Goal: Task Accomplishment & Management: Use online tool/utility

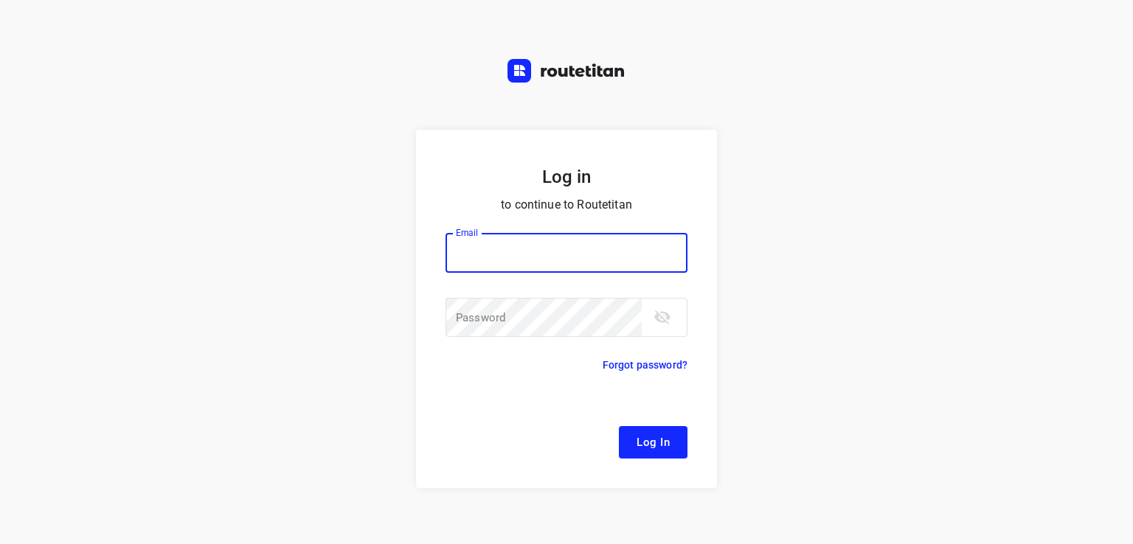
click at [546, 256] on input "email" at bounding box center [567, 253] width 242 height 40
type input "[EMAIL_ADDRESS][DOMAIN_NAME]"
click at [501, 293] on div "Email remco@fruitopjewerk.nl Email ​ Password Password ​" at bounding box center [567, 286] width 242 height 142
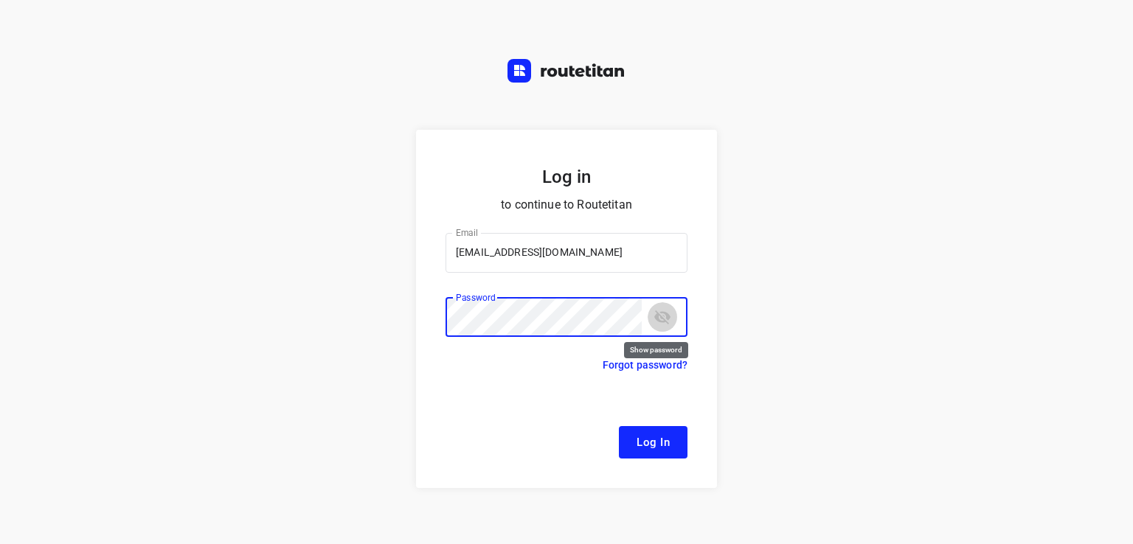
click at [658, 319] on icon "toggle password visibility" at bounding box center [662, 318] width 16 height 14
click at [619, 426] on button "Log In" at bounding box center [653, 442] width 69 height 32
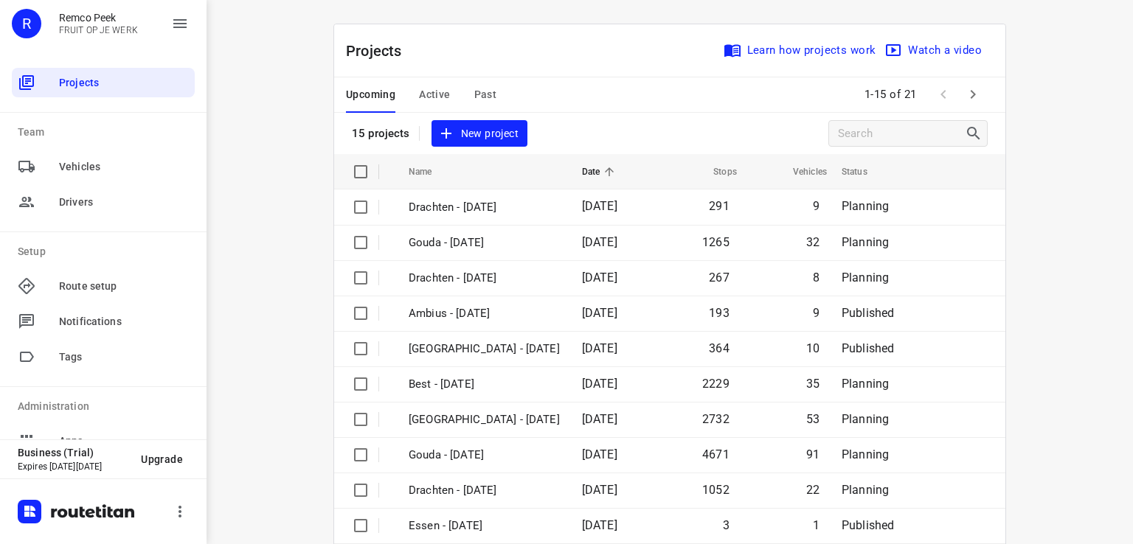
click at [429, 107] on button "Active" at bounding box center [434, 94] width 31 height 35
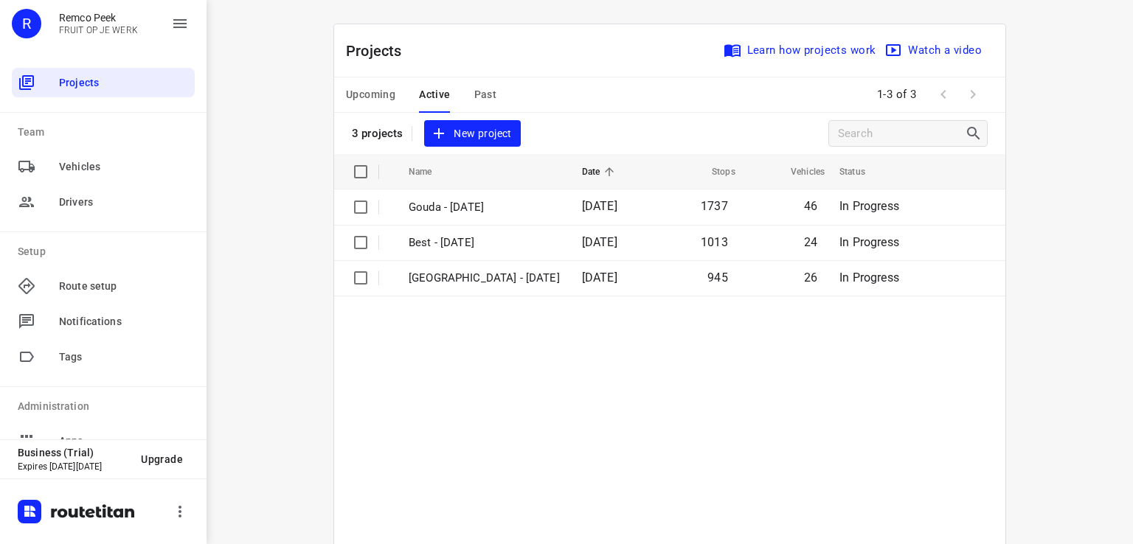
click at [372, 91] on span "Upcoming" at bounding box center [370, 95] width 49 height 18
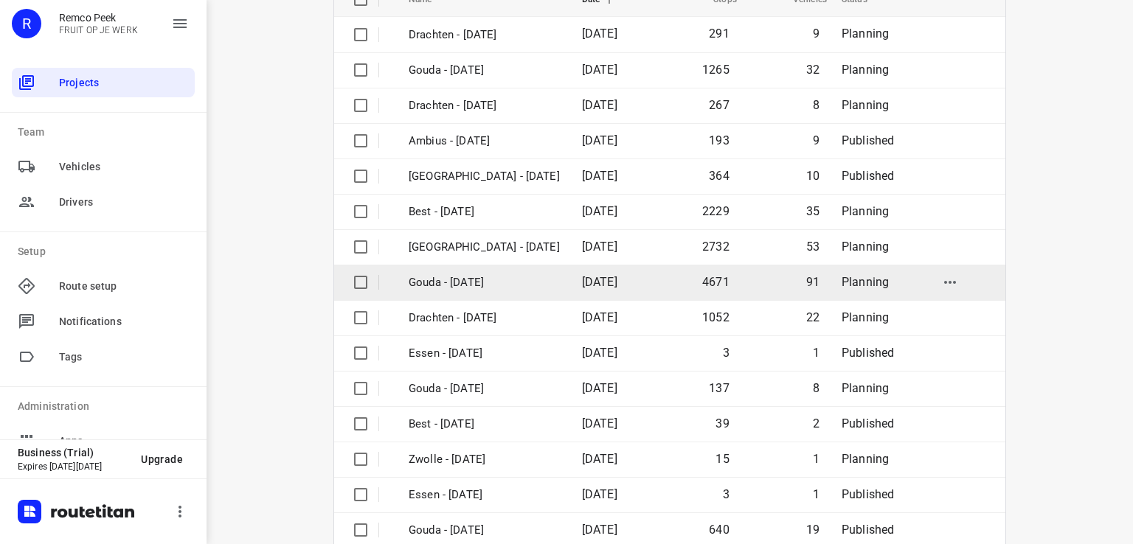
scroll to position [201, 0]
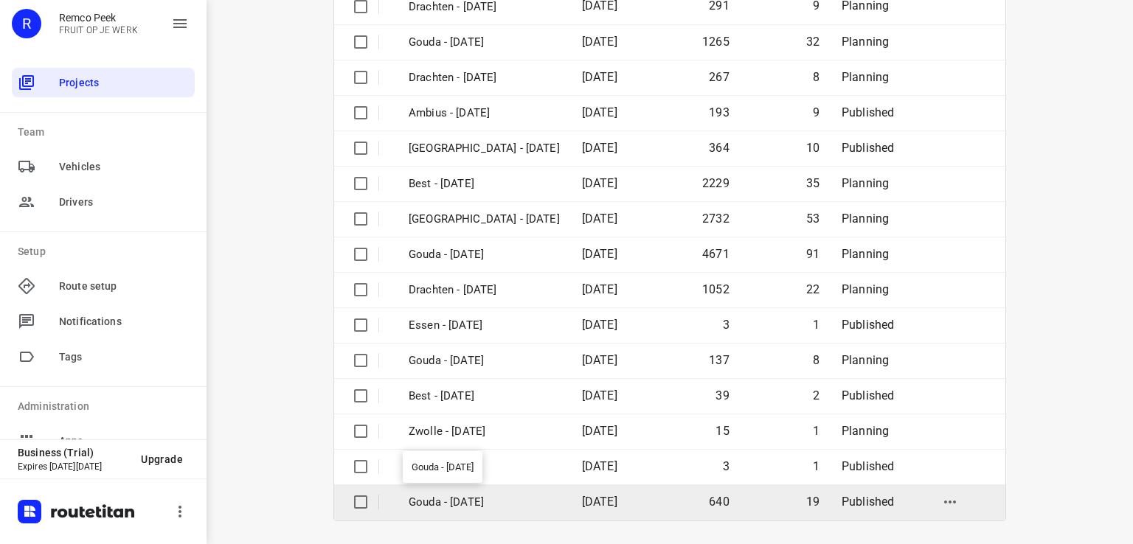
click at [463, 499] on p "Gouda - Thursday" at bounding box center [484, 502] width 151 height 17
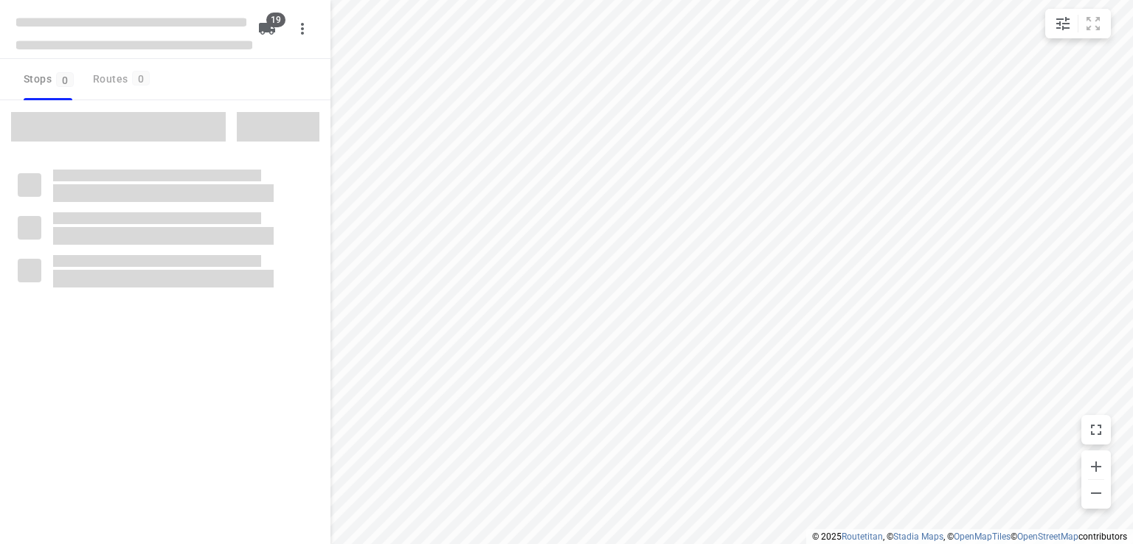
type input "distance"
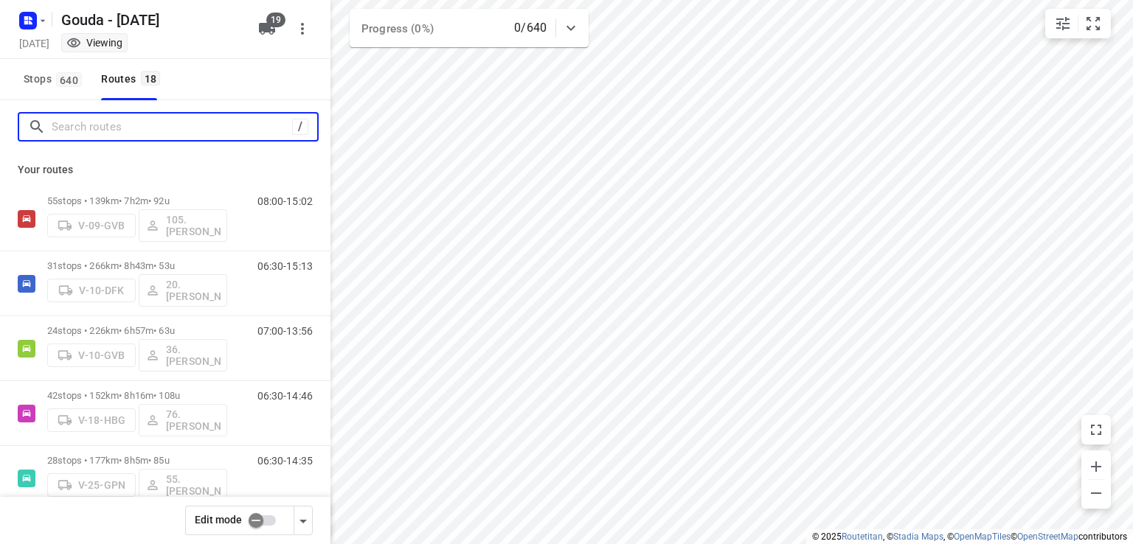
click at [193, 118] on input "Search routes" at bounding box center [172, 127] width 240 height 23
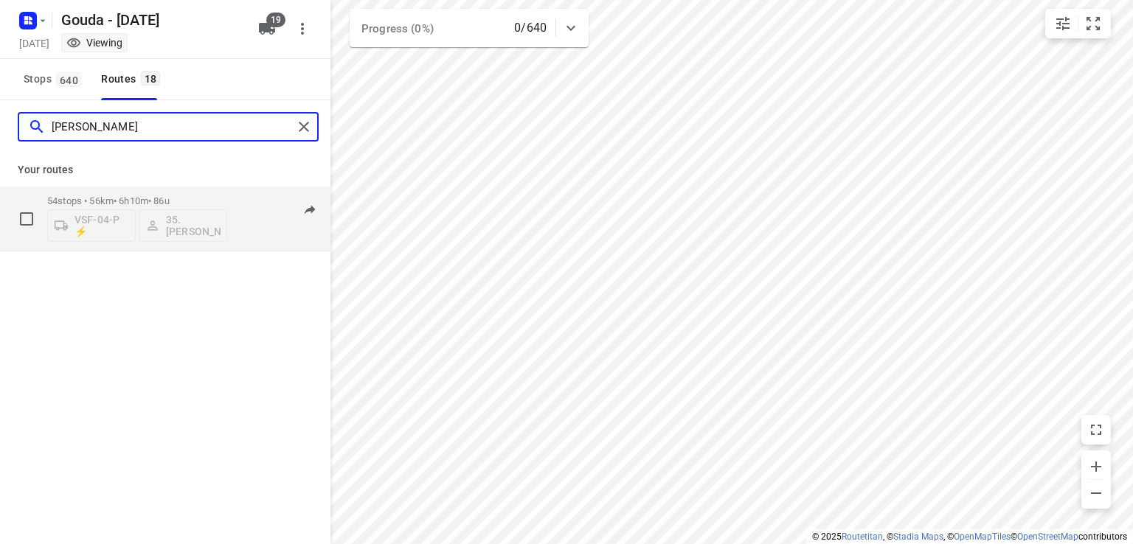
type input "alex"
click at [192, 235] on div "VSF-04-P ⚡ 35. Alex de Koning" at bounding box center [137, 224] width 180 height 35
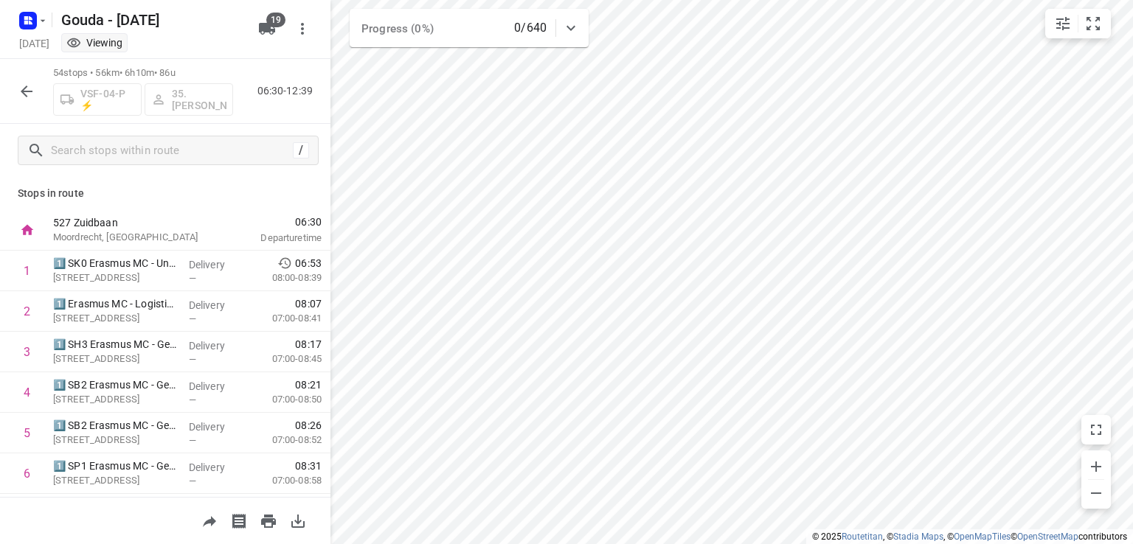
click at [202, 103] on div "VSF-04-P ⚡ 35. Alex de Koning" at bounding box center [143, 97] width 180 height 35
click at [32, 83] on icon "button" at bounding box center [27, 92] width 18 height 18
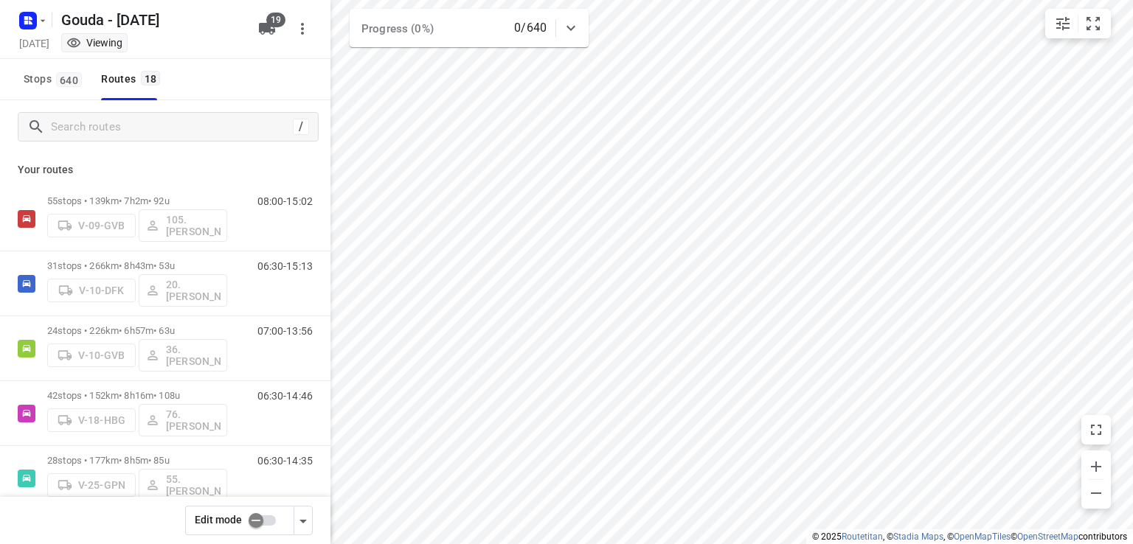
click at [266, 518] on input "checkbox" at bounding box center [256, 521] width 84 height 28
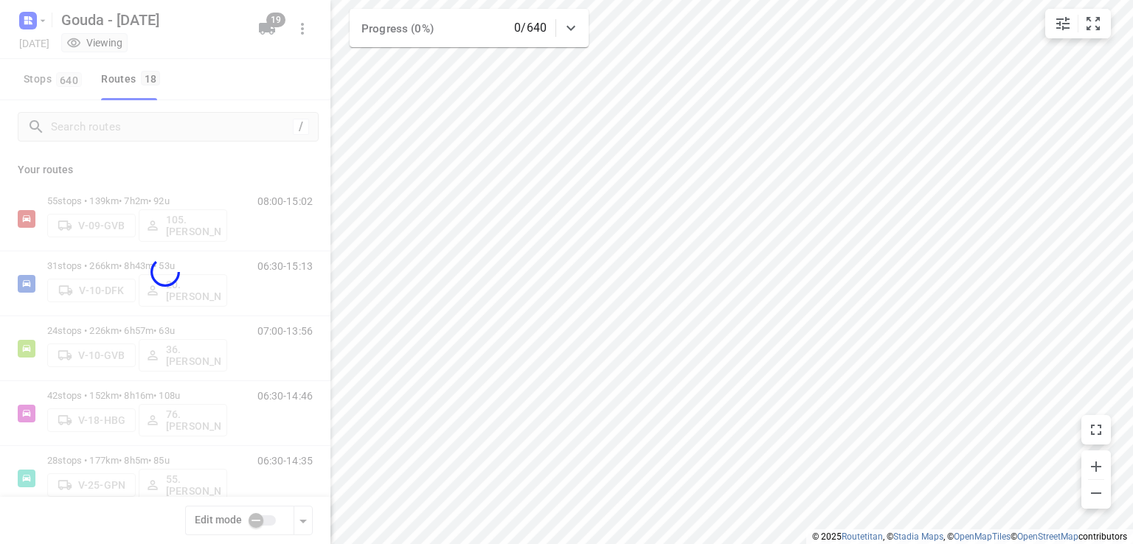
checkbox input "true"
click at [173, 132] on div at bounding box center [165, 272] width 330 height 544
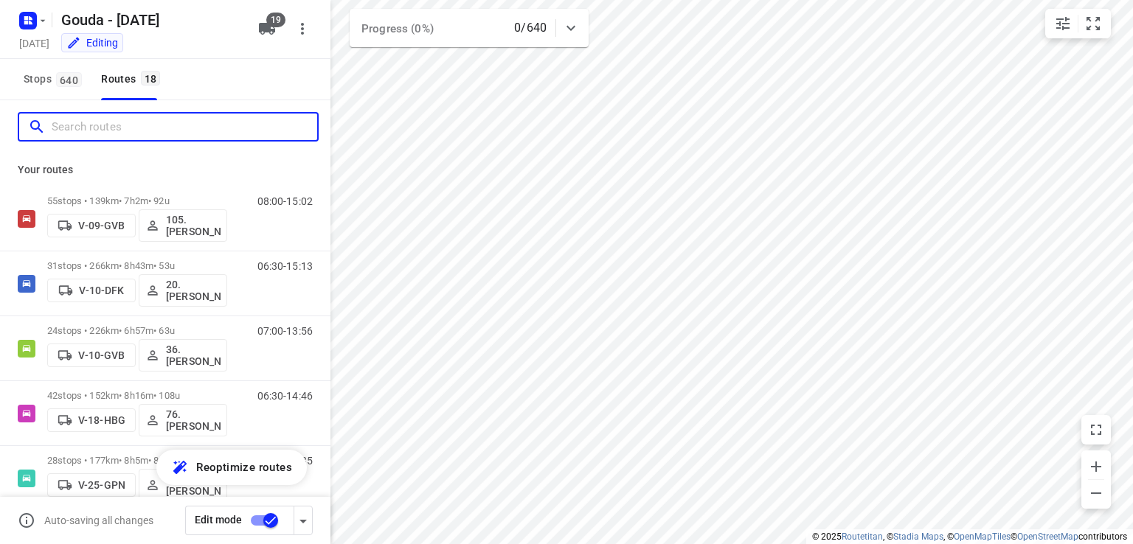
click at [165, 125] on input "Search routes" at bounding box center [185, 127] width 266 height 23
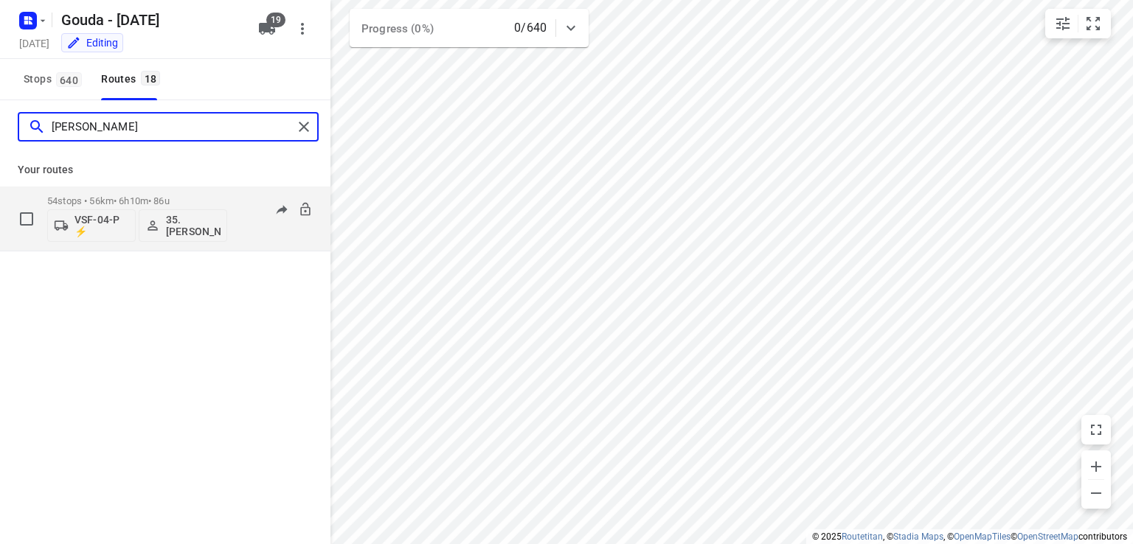
type input "alex"
click at [198, 232] on p "35. Alex de Koning" at bounding box center [193, 226] width 55 height 24
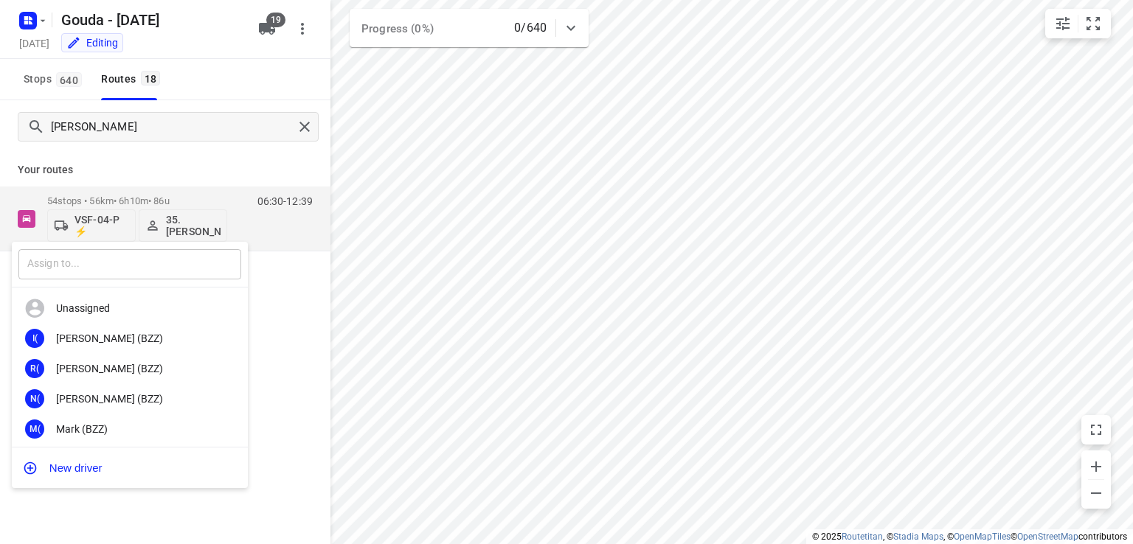
click at [118, 267] on input "text" at bounding box center [129, 264] width 223 height 30
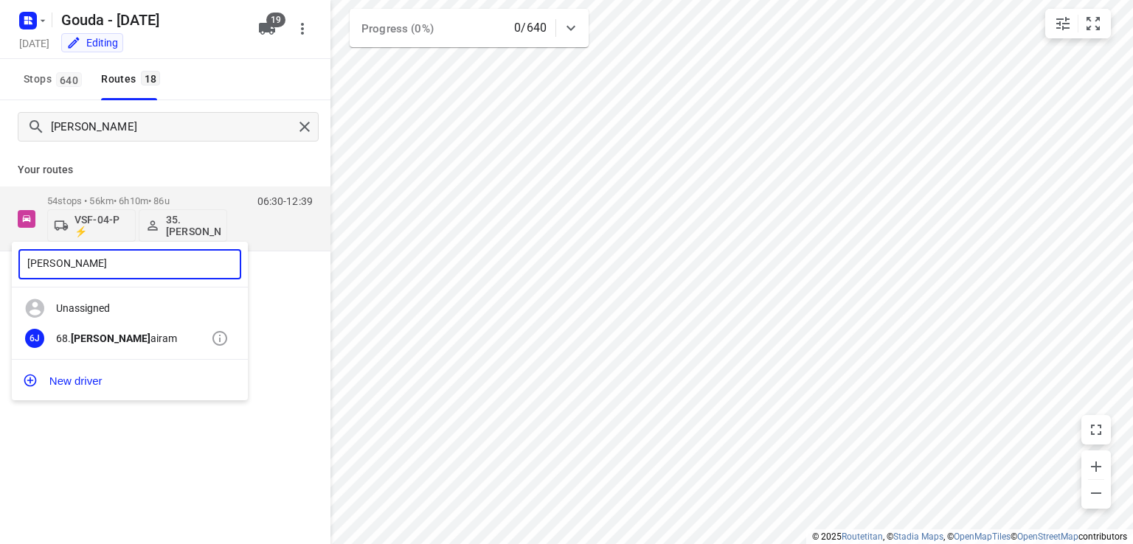
type input "jay j"
click at [94, 336] on b "Jay J" at bounding box center [111, 339] width 80 height 12
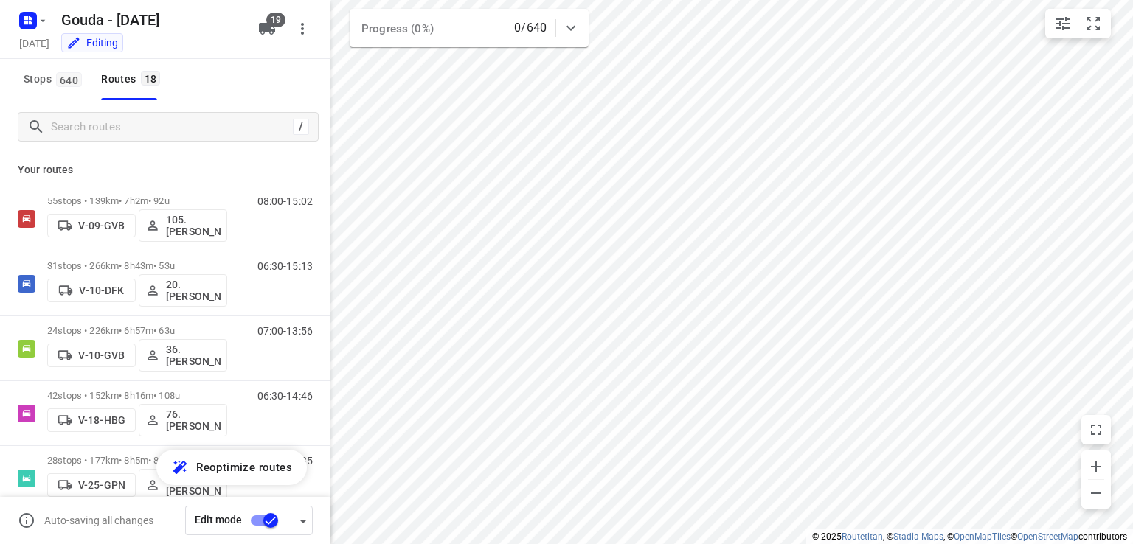
click at [278, 78] on div "Stops 640 Routes 18" at bounding box center [165, 79] width 330 height 41
click at [95, 131] on input "Search routes" at bounding box center [185, 127] width 266 height 23
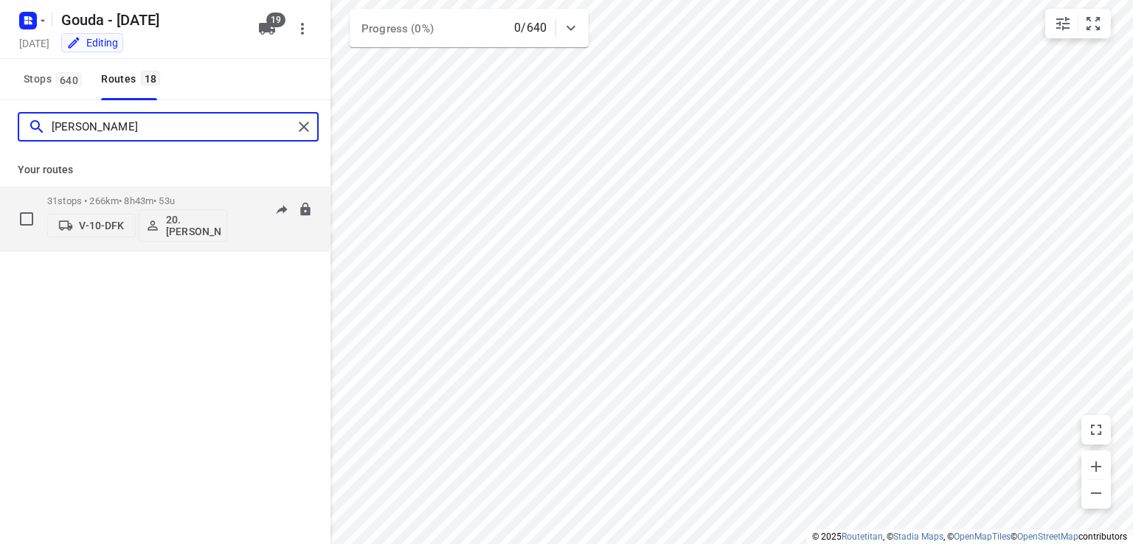
type input "lisa"
click at [135, 194] on div "31 stops • 266km • 8h43m • 53u V-10-DFK 20.Lisanne Pouw" at bounding box center [137, 218] width 180 height 61
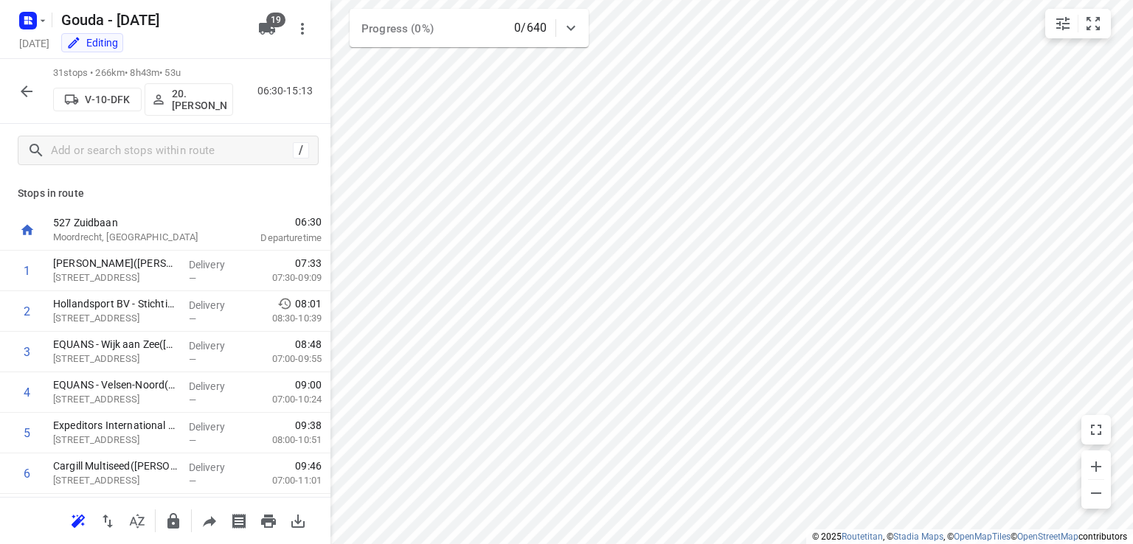
click at [269, 193] on p "Stops in route" at bounding box center [165, 193] width 295 height 15
click at [262, 207] on div "Stops in route 527 Zuidbaan Moordrecht, Netherlands 06:30 Departure time 1 CEVA…" at bounding box center [165, 337] width 330 height 320
click at [161, 213] on div "527 Zuidbaan Moordrecht, Netherlands" at bounding box center [129, 230] width 165 height 41
click at [251, 179] on div "Stops in route 527 Zuidbaan Moordrecht, Netherlands 06:30 Departure time 1 CEVA…" at bounding box center [165, 337] width 330 height 320
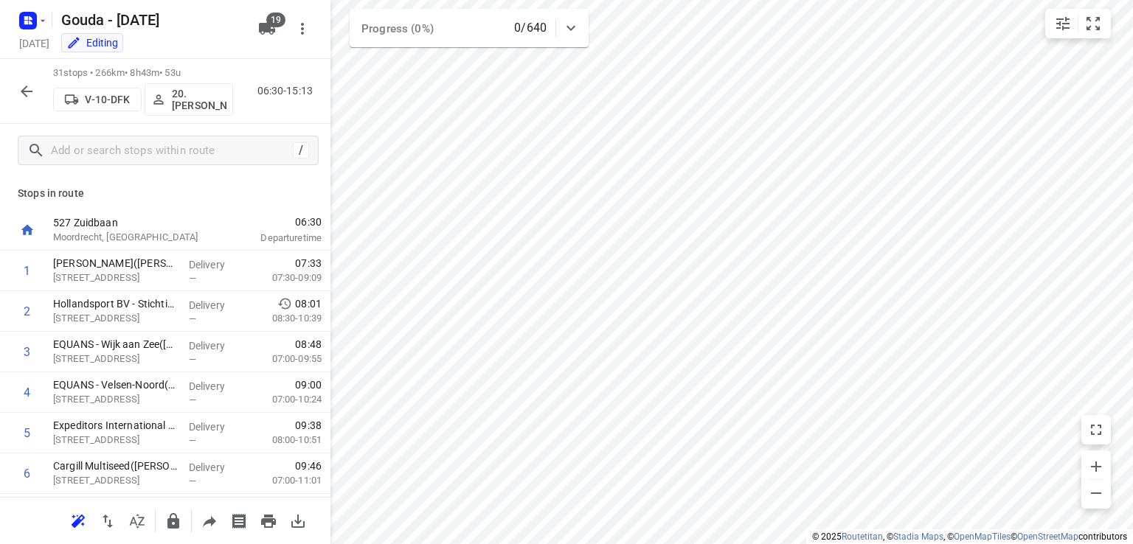
click at [230, 188] on p "Stops in route" at bounding box center [165, 193] width 295 height 15
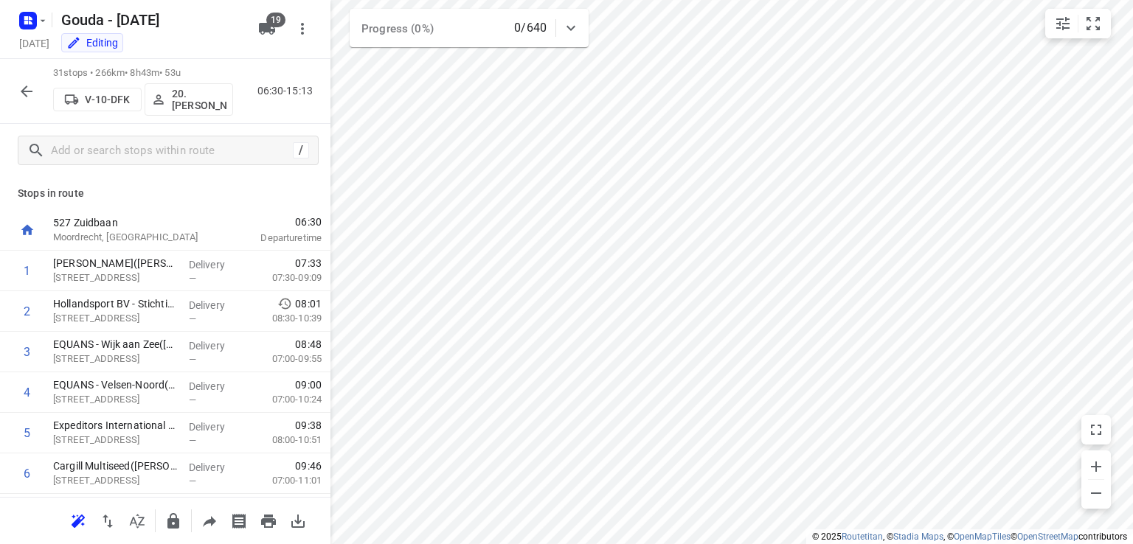
click at [230, 188] on p "Stops in route" at bounding box center [165, 193] width 295 height 15
click at [166, 166] on div "/" at bounding box center [165, 150] width 330 height 53
click at [161, 187] on p "Stops in route" at bounding box center [165, 193] width 295 height 15
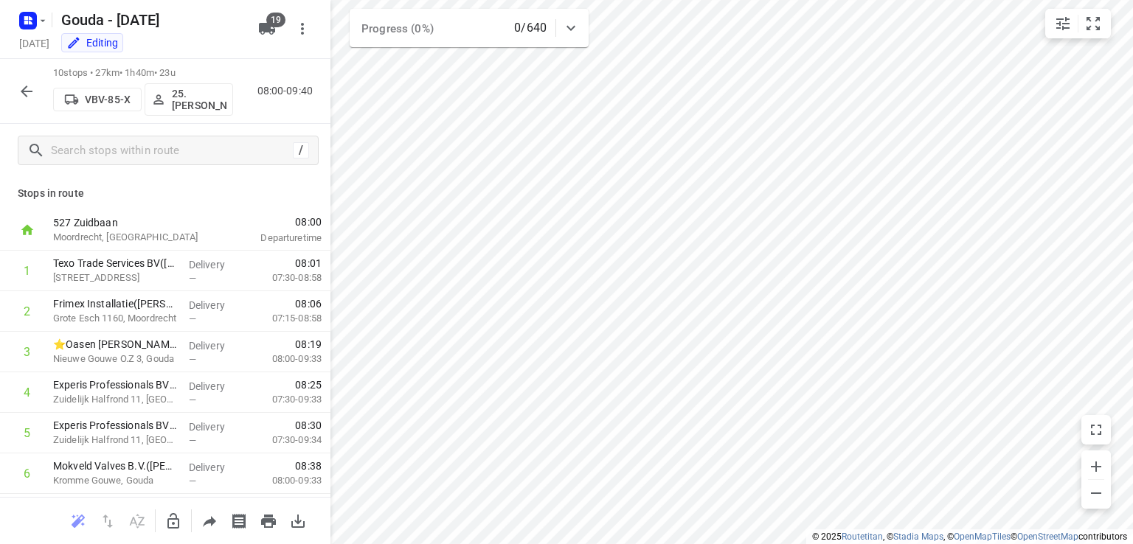
click at [161, 187] on p "Stops in route" at bounding box center [165, 193] width 295 height 15
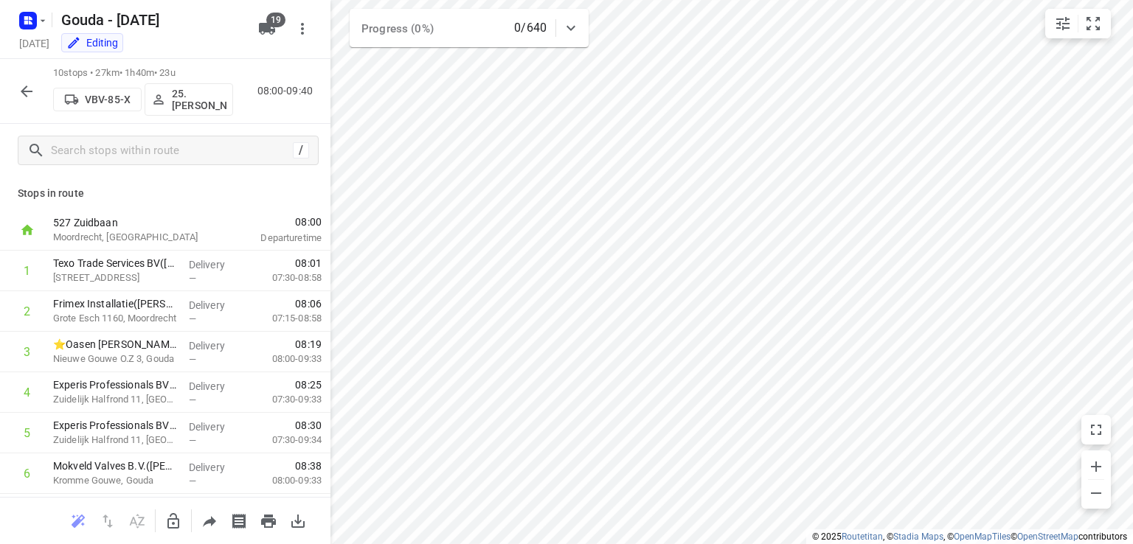
click at [161, 187] on p "Stops in route" at bounding box center [165, 193] width 295 height 15
click at [184, 193] on p "Stops in route" at bounding box center [165, 193] width 295 height 15
click at [30, 89] on icon "button" at bounding box center [27, 92] width 18 height 18
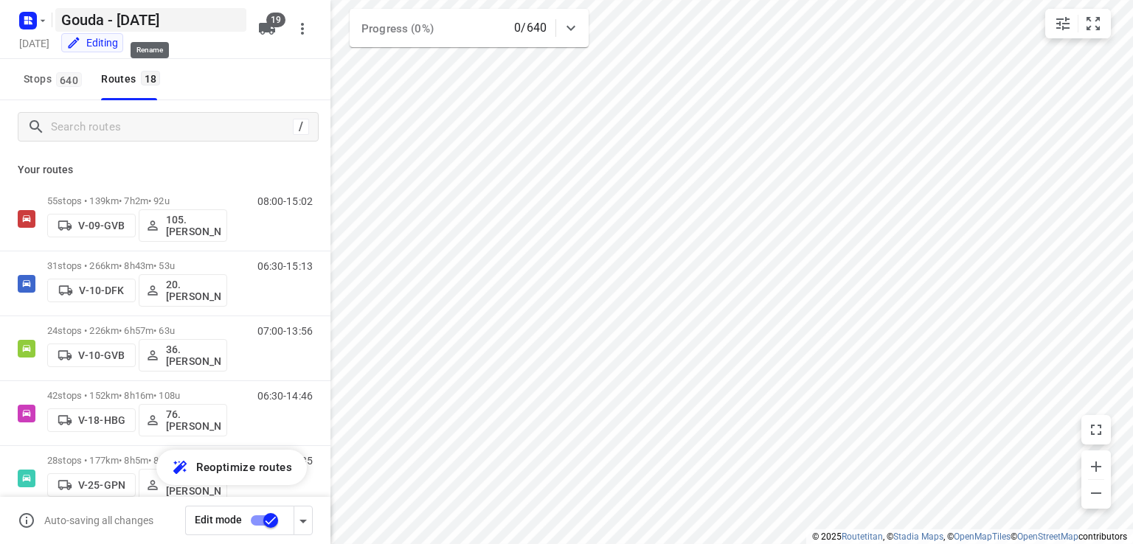
click at [206, 25] on h5 "Gouda - Thursday" at bounding box center [150, 20] width 191 height 24
click at [215, 164] on p "Your routes" at bounding box center [165, 169] width 295 height 15
click at [282, 159] on div "Your routes 55 stops • 139km • 7h2m • 92u V-09-GVB 105.Ruben Hamminga 08:00-15:…" at bounding box center [165, 369] width 330 height 432
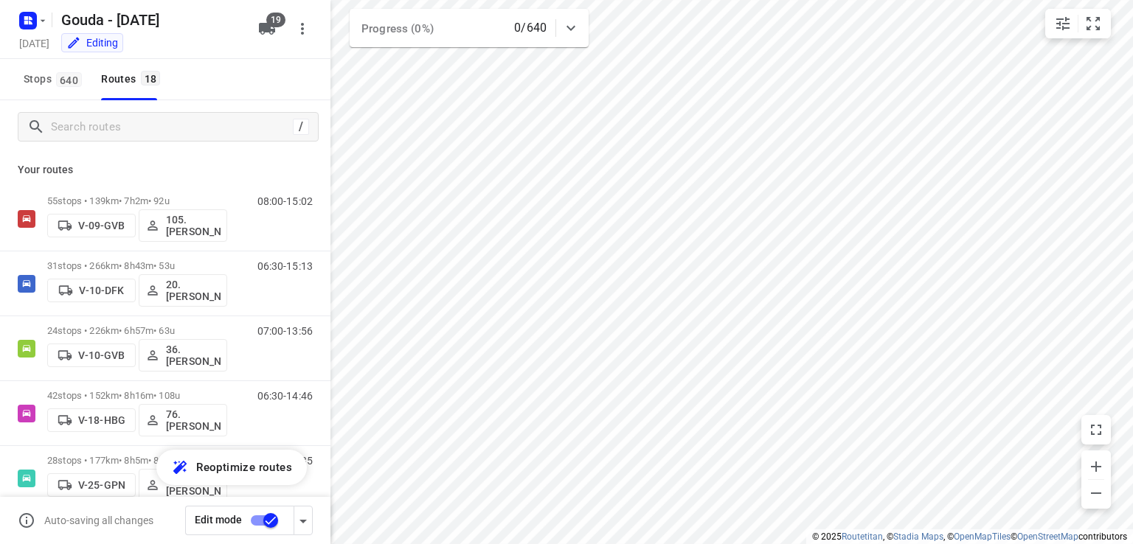
click at [271, 157] on div "Your routes 55 stops • 139km • 7h2m • 92u V-09-GVB 105.Ruben Hamminga 08:00-15:…" at bounding box center [165, 369] width 330 height 432
click at [206, 154] on div "Your routes 55 stops • 139km • 7h2m • 92u V-09-GVB 105.Ruben Hamminga 08:00-15:…" at bounding box center [165, 369] width 330 height 432
click at [207, 154] on div "Your routes 55 stops • 139km • 7h2m • 92u V-09-GVB 105.Ruben Hamminga 08:00-15:…" at bounding box center [165, 369] width 330 height 432
click at [260, 167] on p "Your routes" at bounding box center [165, 169] width 295 height 15
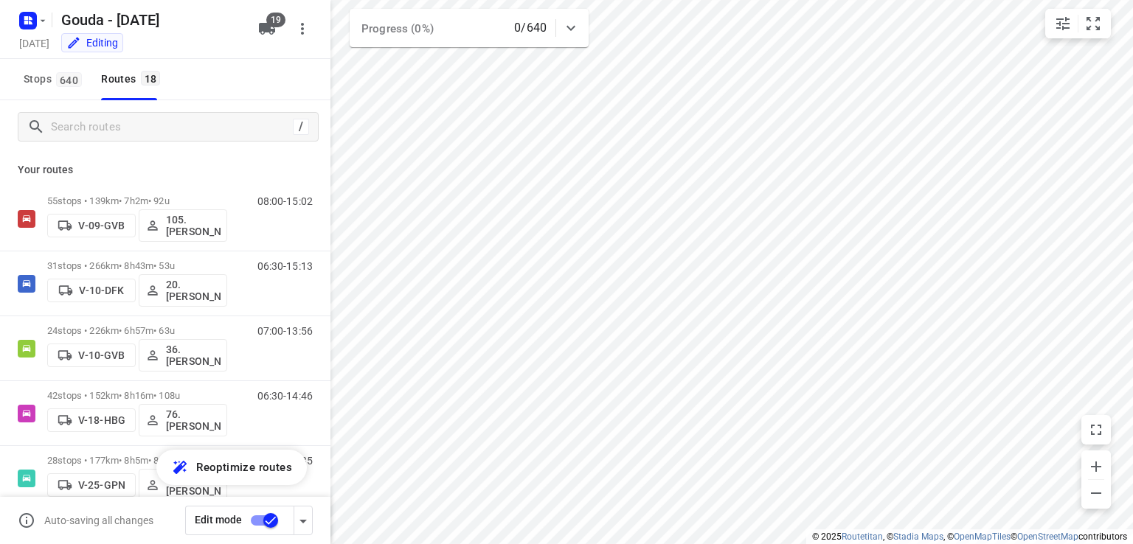
click at [260, 167] on p "Your routes" at bounding box center [165, 169] width 295 height 15
click at [206, 169] on p "Your routes" at bounding box center [165, 169] width 295 height 15
click at [224, 160] on div "Your routes 55 stops • 139km • 7h2m • 92u V-09-GVB 105.Ruben Hamminga 08:00-15:…" at bounding box center [165, 369] width 330 height 432
click at [257, 166] on p "Your routes" at bounding box center [165, 169] width 295 height 15
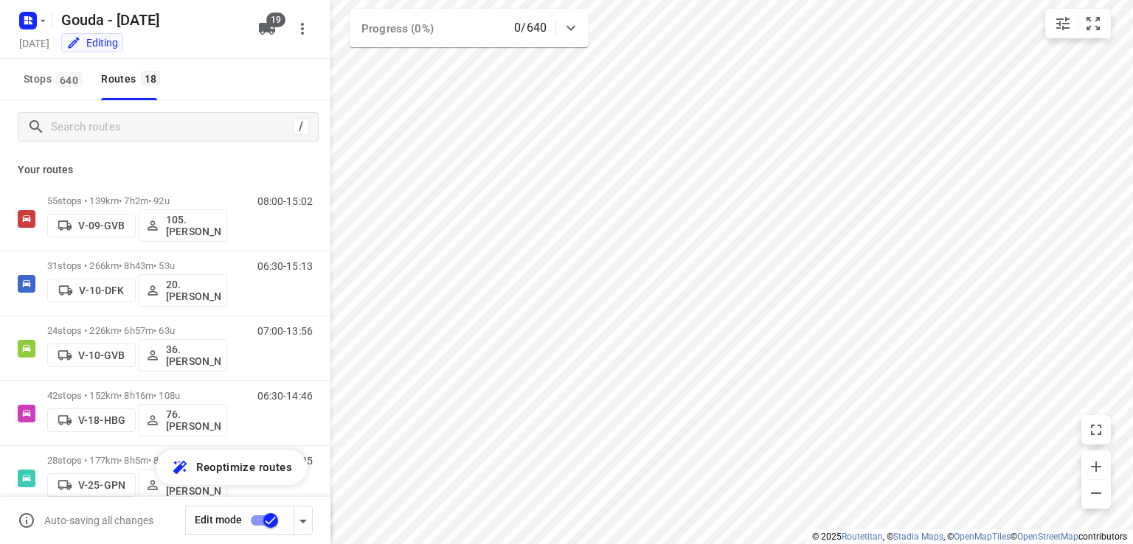
click at [257, 163] on p "Your routes" at bounding box center [165, 169] width 295 height 15
click at [274, 166] on p "Your routes" at bounding box center [165, 169] width 295 height 15
click at [278, 156] on div "Your routes 55 stops • 139km • 7h2m • 92u V-09-GVB 105.Ruben Hamminga 08:00-15:…" at bounding box center [165, 369] width 330 height 432
drag, startPoint x: 292, startPoint y: 158, endPoint x: 316, endPoint y: 174, distance: 28.6
click at [301, 163] on div "Your routes 55 stops • 139km • 7h2m • 92u V-09-GVB 105.Ruben Hamminga 08:00-15:…" at bounding box center [165, 369] width 330 height 432
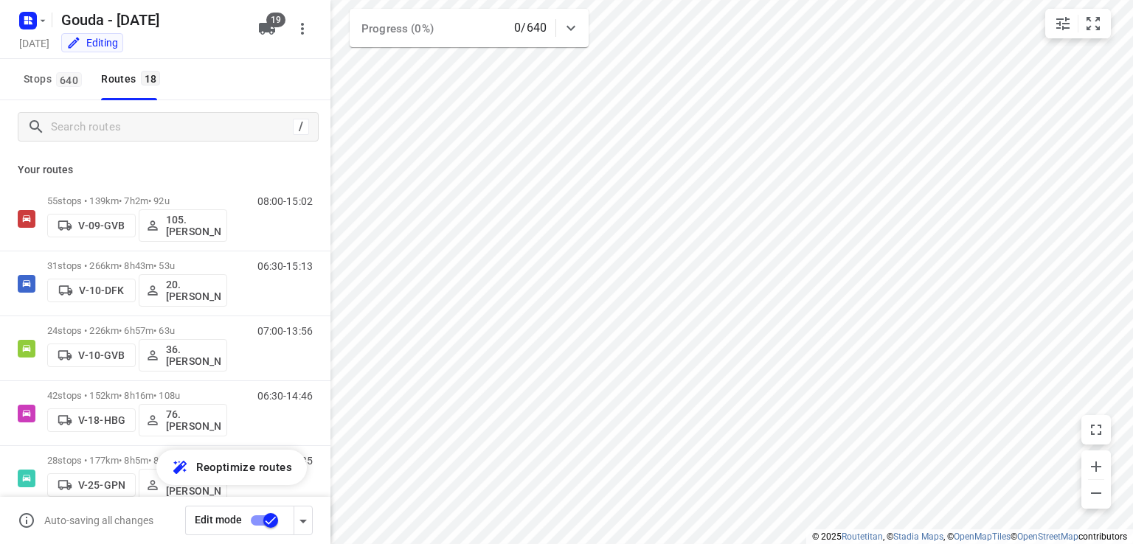
click at [243, 167] on p "Your routes" at bounding box center [165, 169] width 295 height 15
click at [190, 119] on input "Search routes" at bounding box center [185, 127] width 266 height 23
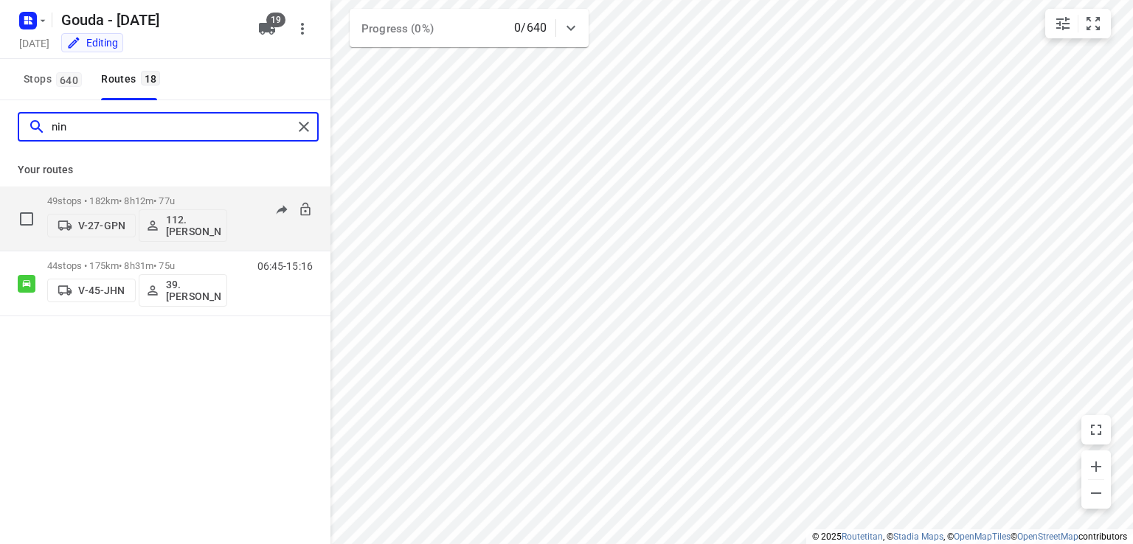
type input "nin"
click at [134, 193] on div "49 stops • 182km • 8h12m • 77u V-27-GPN 112.Nino Saric" at bounding box center [137, 218] width 180 height 61
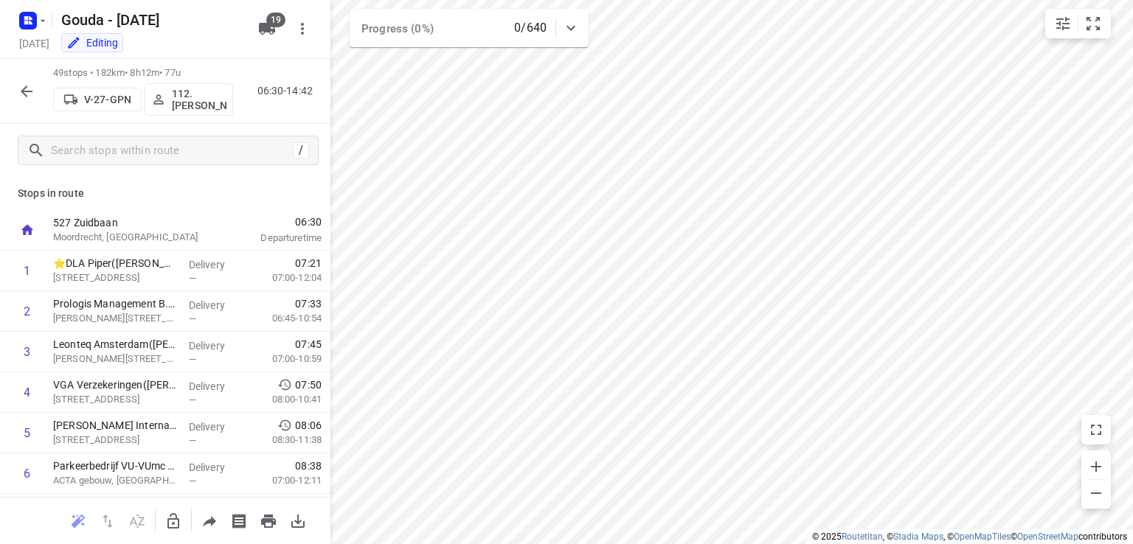
click at [35, 97] on button "button" at bounding box center [27, 92] width 30 height 30
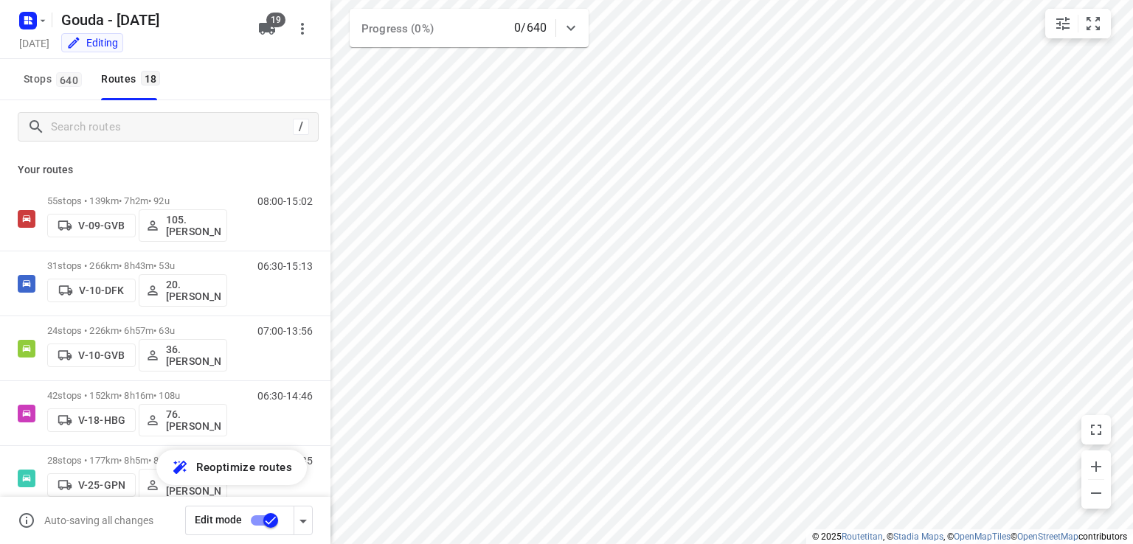
click at [239, 63] on div "Stops 640 Routes 18" at bounding box center [165, 79] width 330 height 41
click at [142, 132] on input "Search routes" at bounding box center [172, 127] width 240 height 23
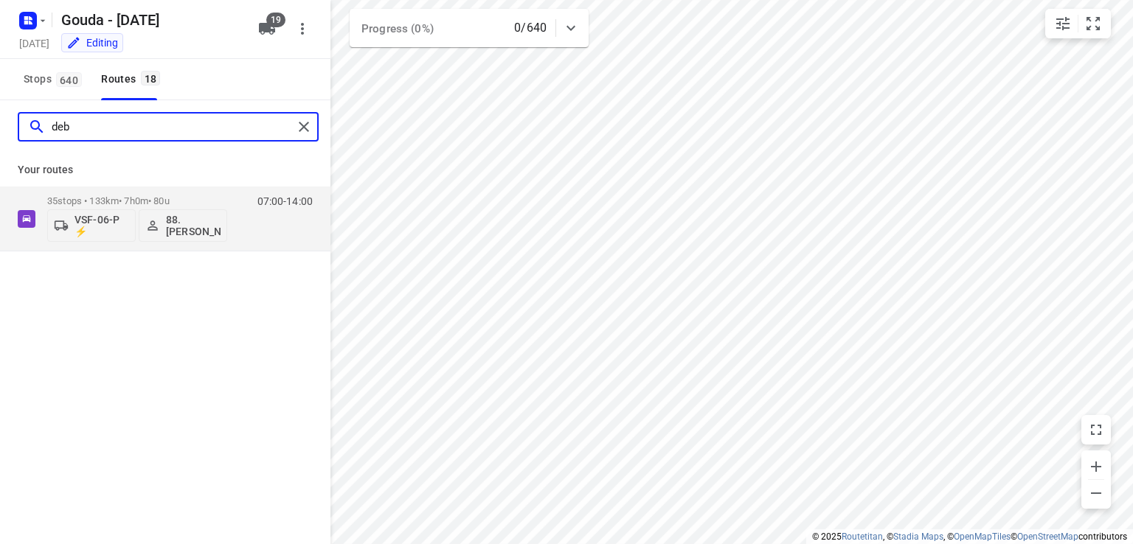
type input "deb"
click at [207, 166] on p "Your routes" at bounding box center [165, 169] width 295 height 15
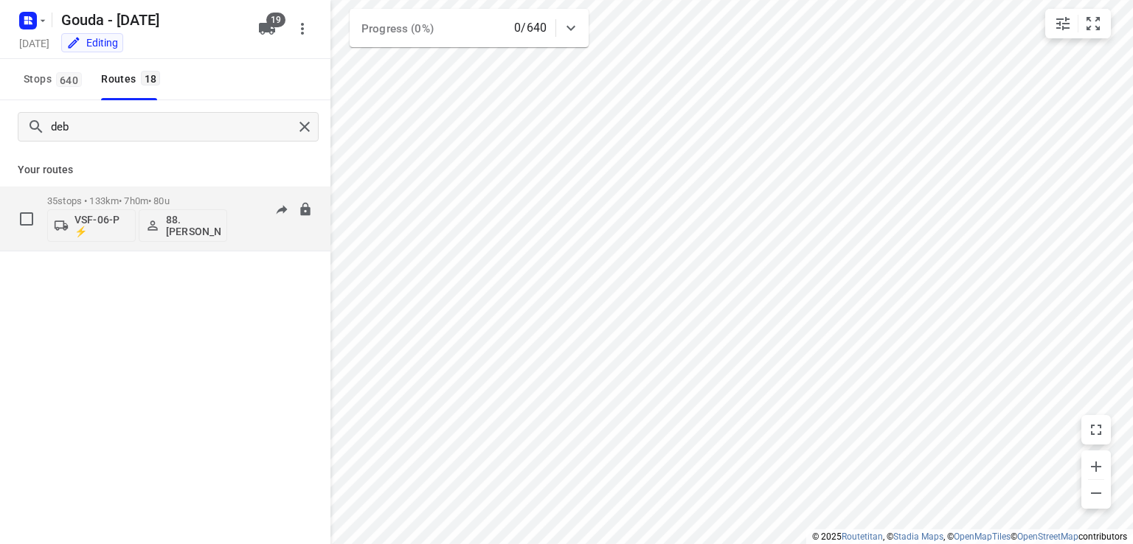
click at [142, 206] on p "35 stops • 133km • 7h0m • 80u" at bounding box center [137, 200] width 180 height 11
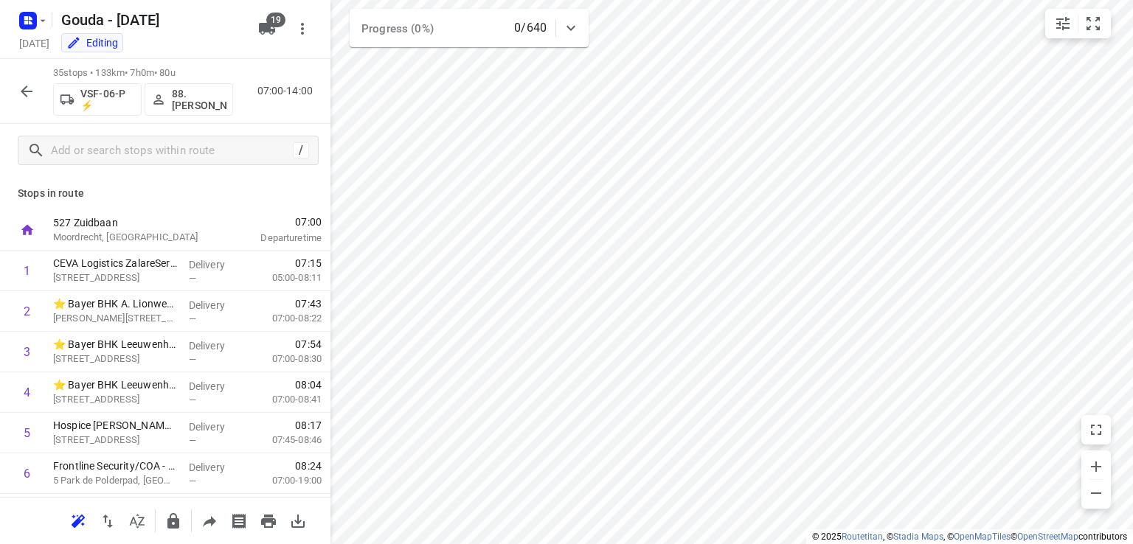
click at [246, 198] on p "Stops in route" at bounding box center [165, 193] width 295 height 15
click at [239, 63] on div "35 stops • 133km • 7h0m • 80u VSF-06-P ⚡ 88. Deborah van den Berg 07:00-14:00" at bounding box center [165, 91] width 330 height 65
click at [147, 180] on div "Stops in route 527 Zuidbaan Moordrecht, Netherlands 07:00 Departure time 1 CEVA…" at bounding box center [165, 337] width 330 height 320
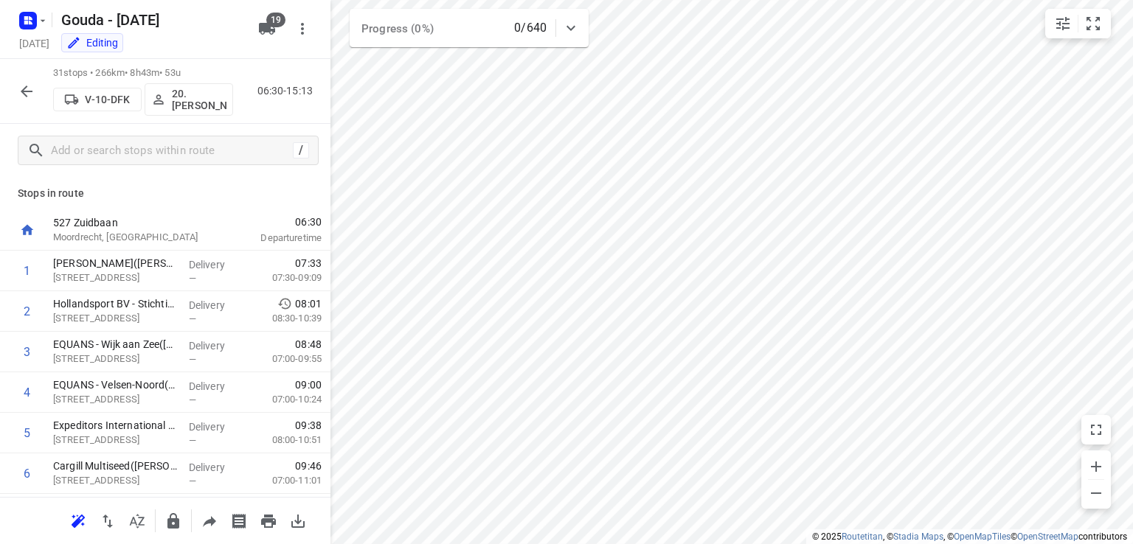
click at [198, 99] on p "20.Lisanne Pouw" at bounding box center [199, 100] width 55 height 24
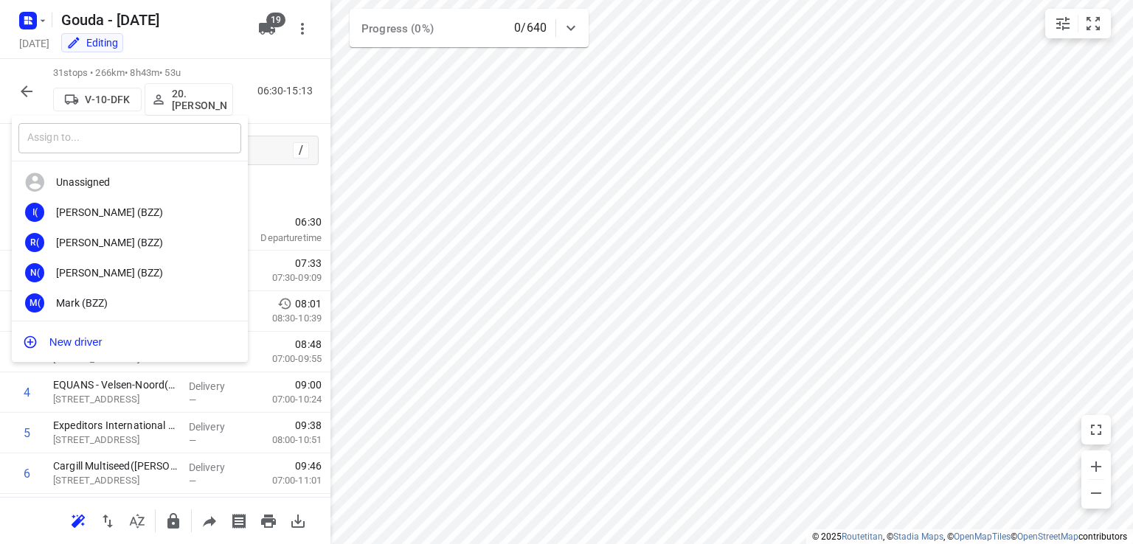
click at [164, 136] on input "text" at bounding box center [129, 138] width 223 height 30
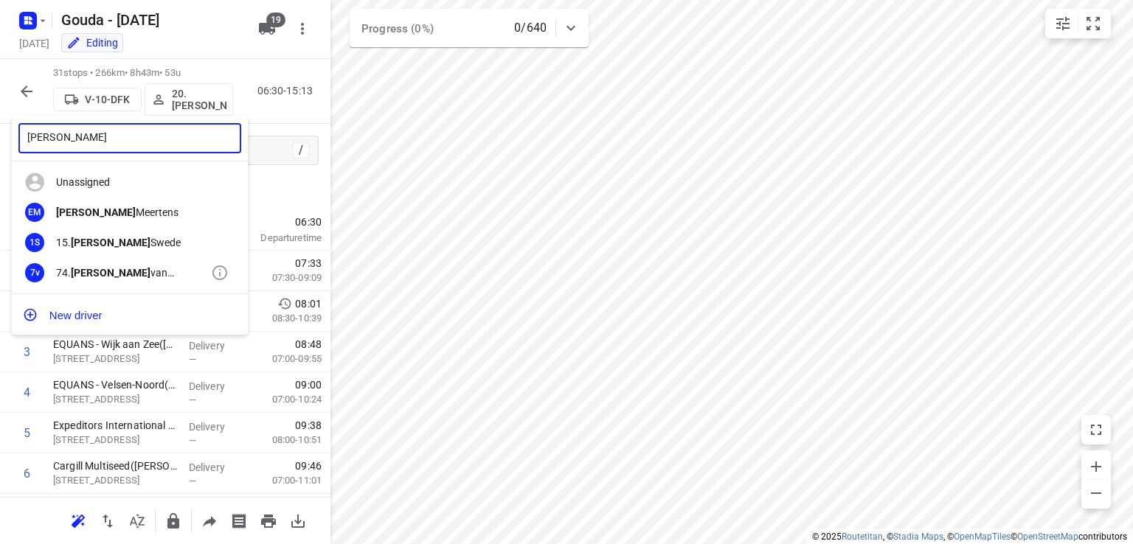
type input "edwin"
click at [145, 271] on div "74. Edwin van Riemsdijk" at bounding box center [133, 273] width 155 height 12
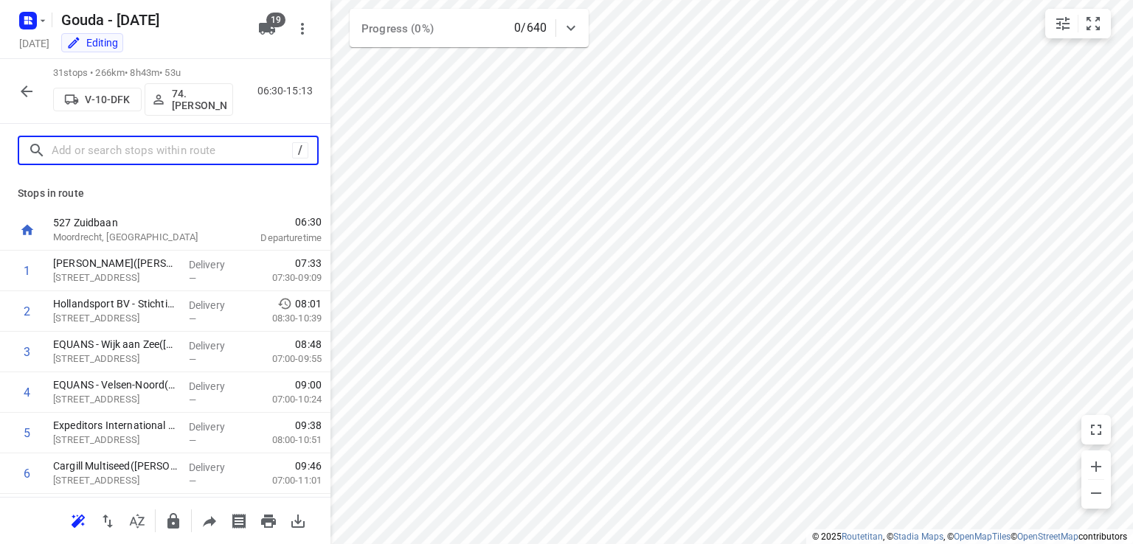
click at [165, 145] on input "text" at bounding box center [172, 150] width 240 height 23
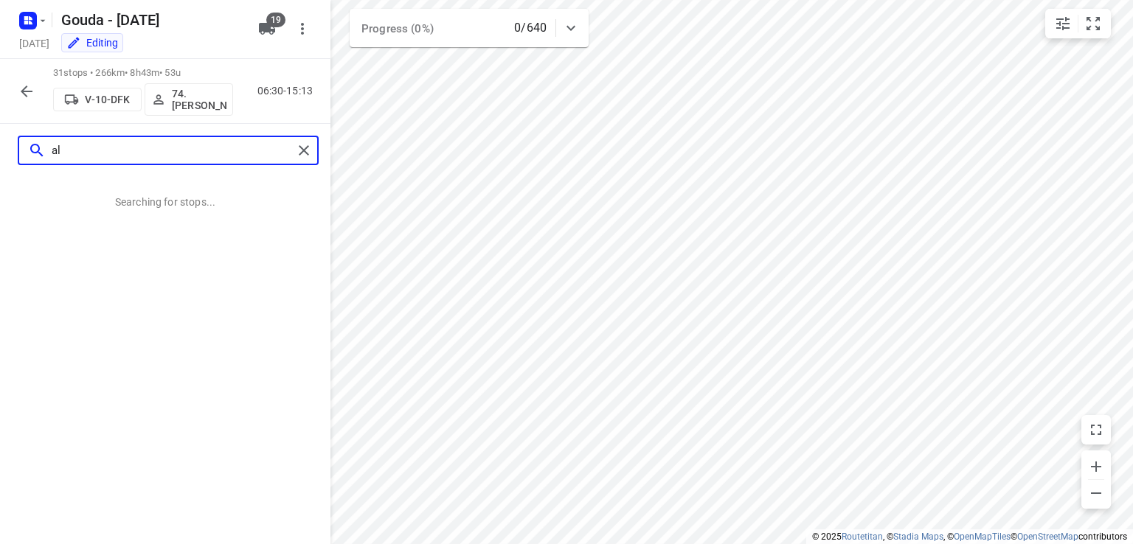
type input "a"
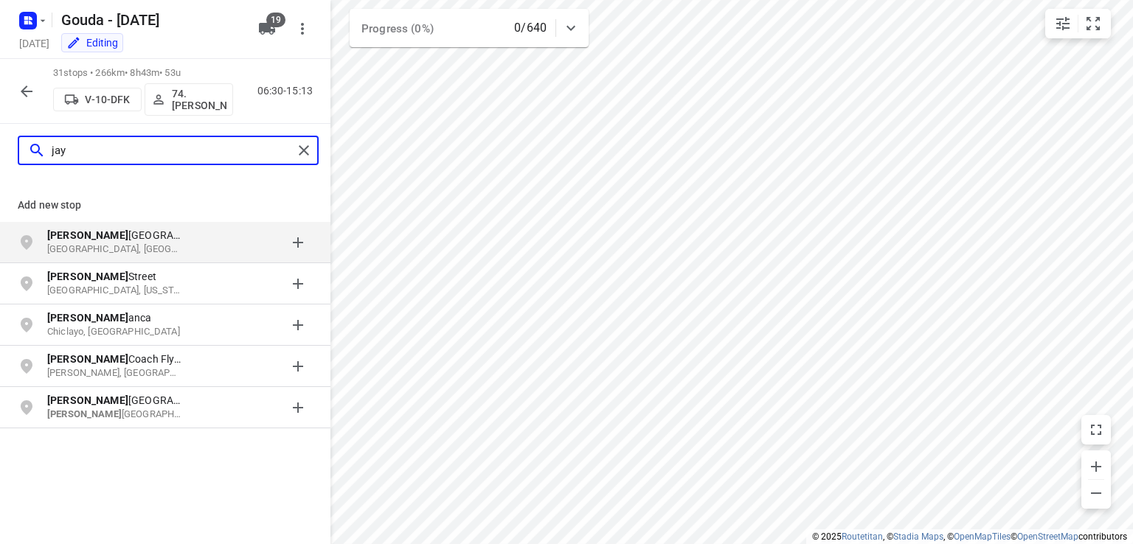
type input "jay"
click at [35, 88] on button "button" at bounding box center [27, 92] width 30 height 30
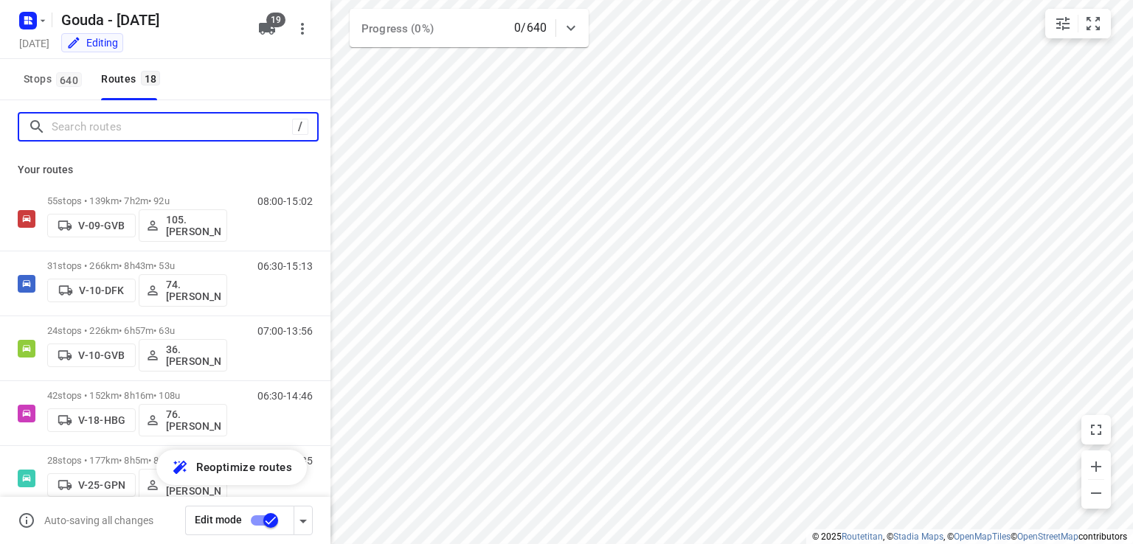
click at [77, 122] on input "Search routes" at bounding box center [172, 127] width 240 height 23
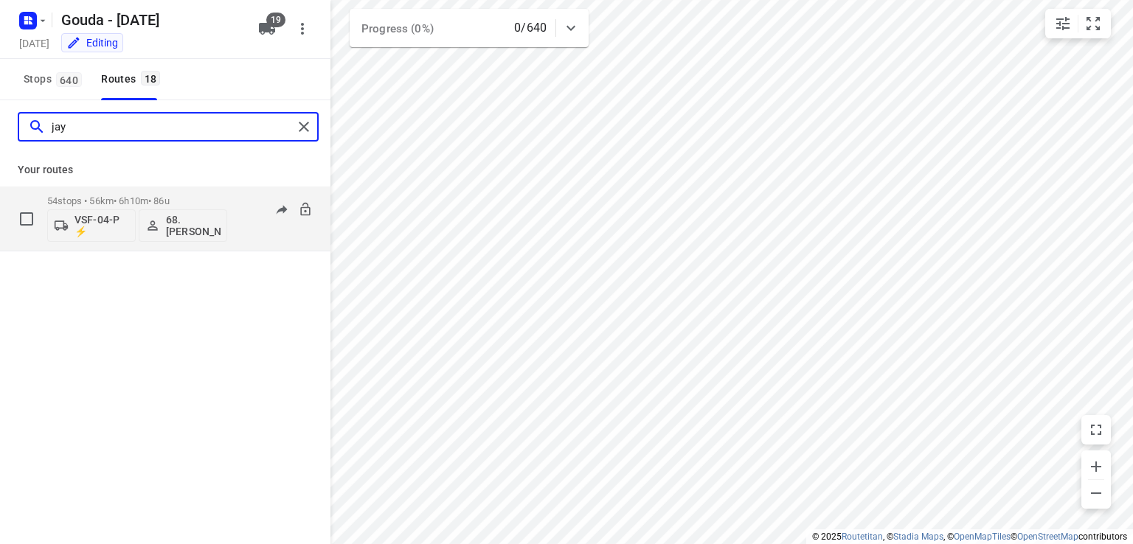
type input "jay"
click at [130, 201] on p "54 stops • 56km • 6h10m • 86u" at bounding box center [137, 200] width 180 height 11
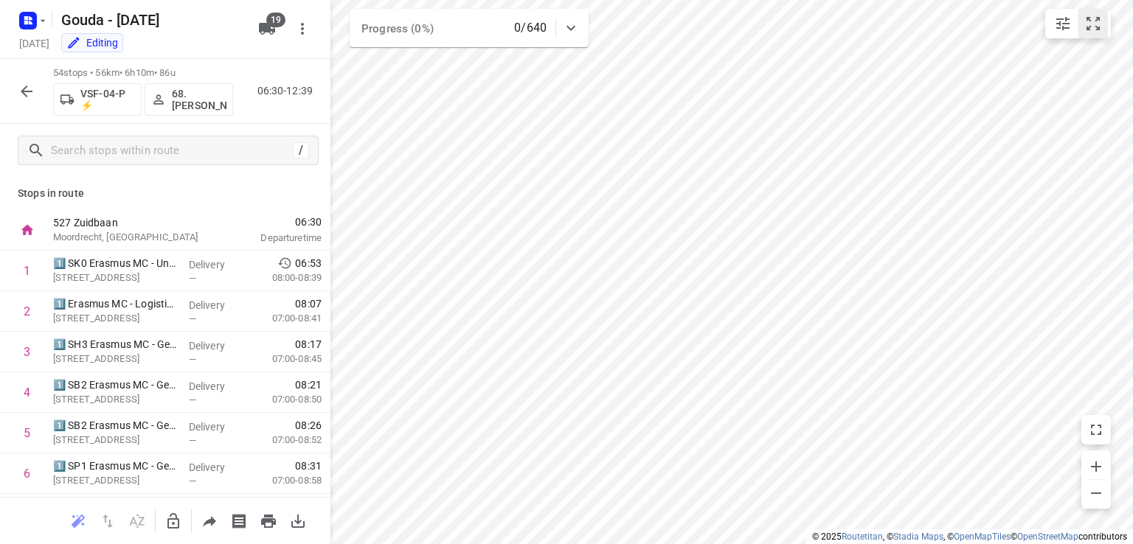
click at [1103, 18] on button "small contained button group" at bounding box center [1093, 24] width 30 height 30
click at [13, 86] on button "button" at bounding box center [27, 92] width 30 height 30
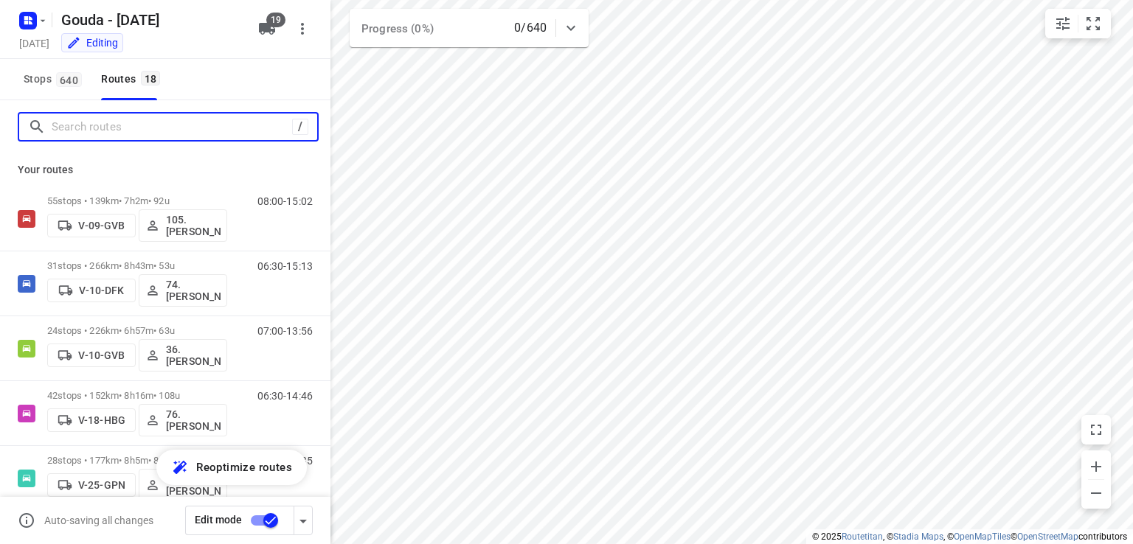
click at [105, 129] on input "Search routes" at bounding box center [172, 127] width 240 height 23
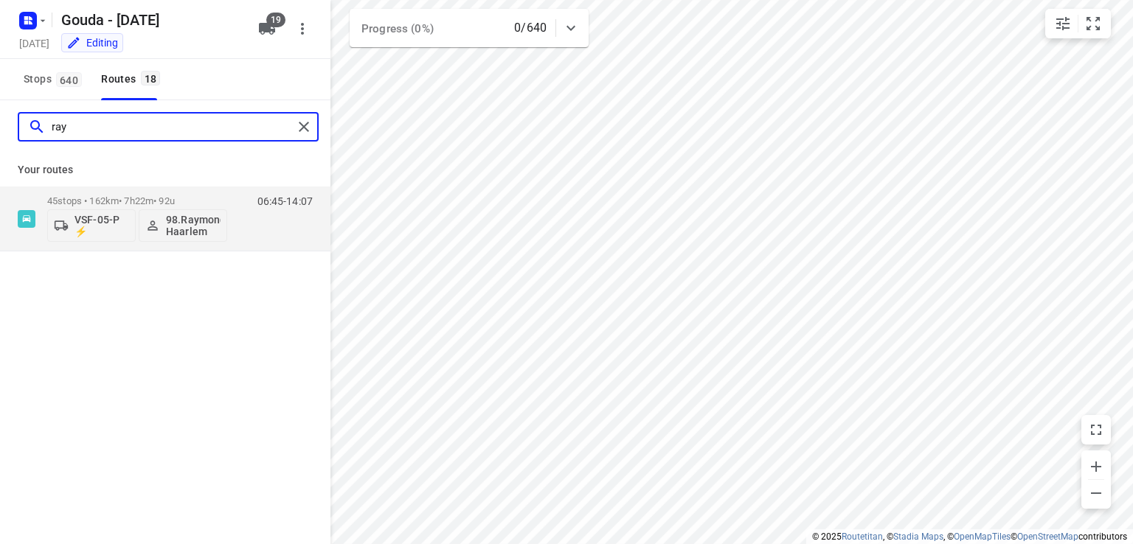
type input "ray"
click at [202, 158] on div "Your routes 45 stops • 162km • 7h22m • 92u VSF-05-P ⚡ 98.Raymond Haarlem 06:45-…" at bounding box center [165, 202] width 330 height 98
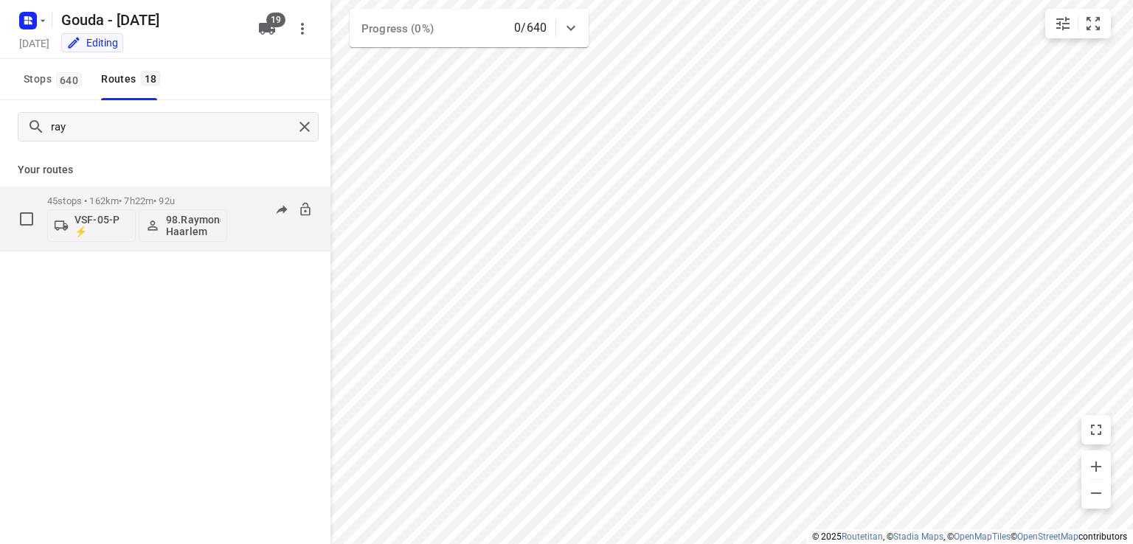
click at [164, 201] on p "45 stops • 162km • 7h22m • 92u" at bounding box center [137, 200] width 180 height 11
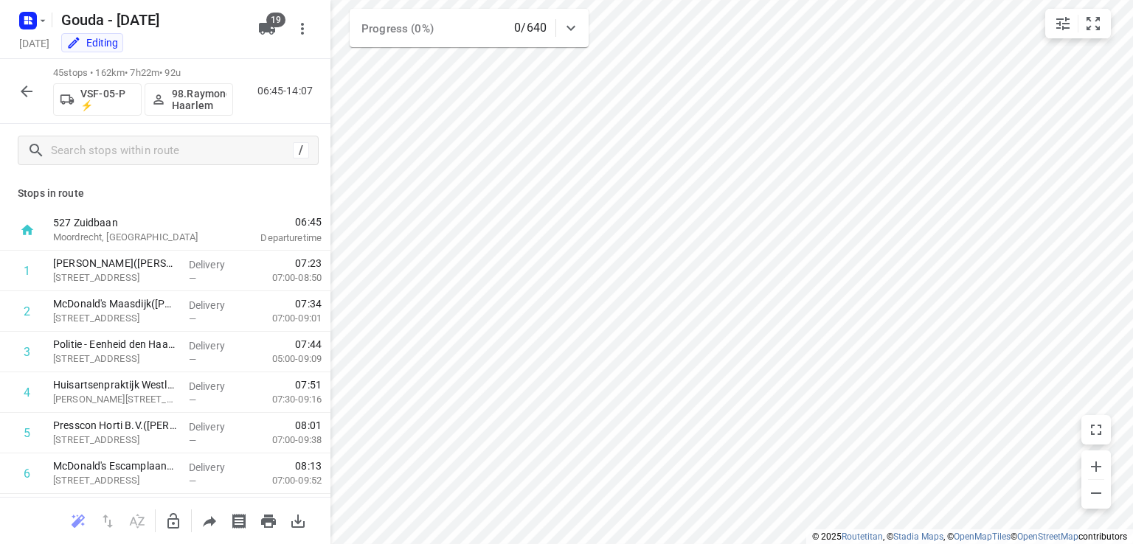
click at [34, 86] on icon "button" at bounding box center [27, 92] width 18 height 18
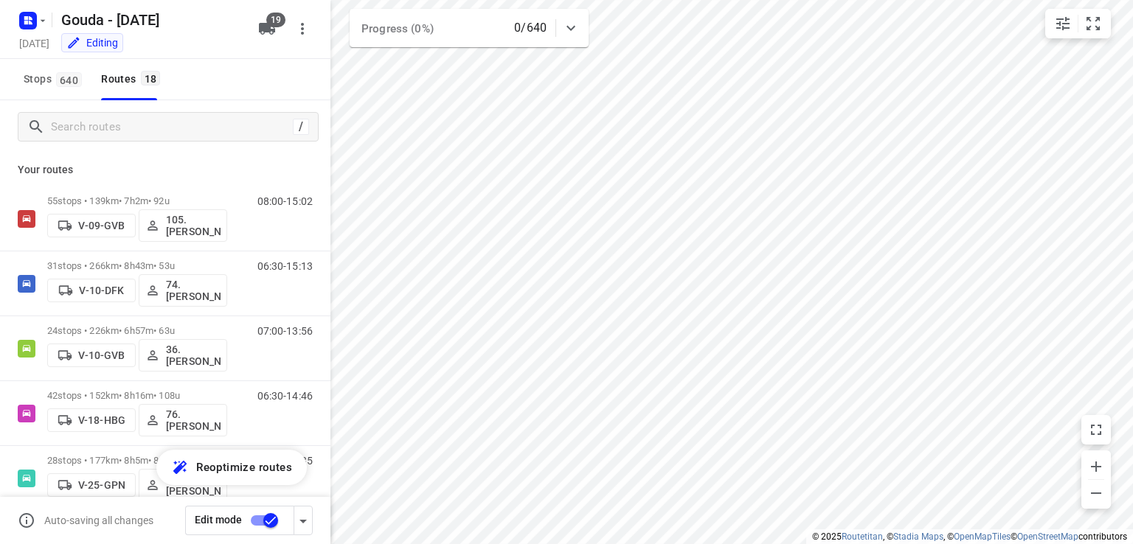
click at [221, 45] on div "Editing" at bounding box center [153, 44] width 197 height 17
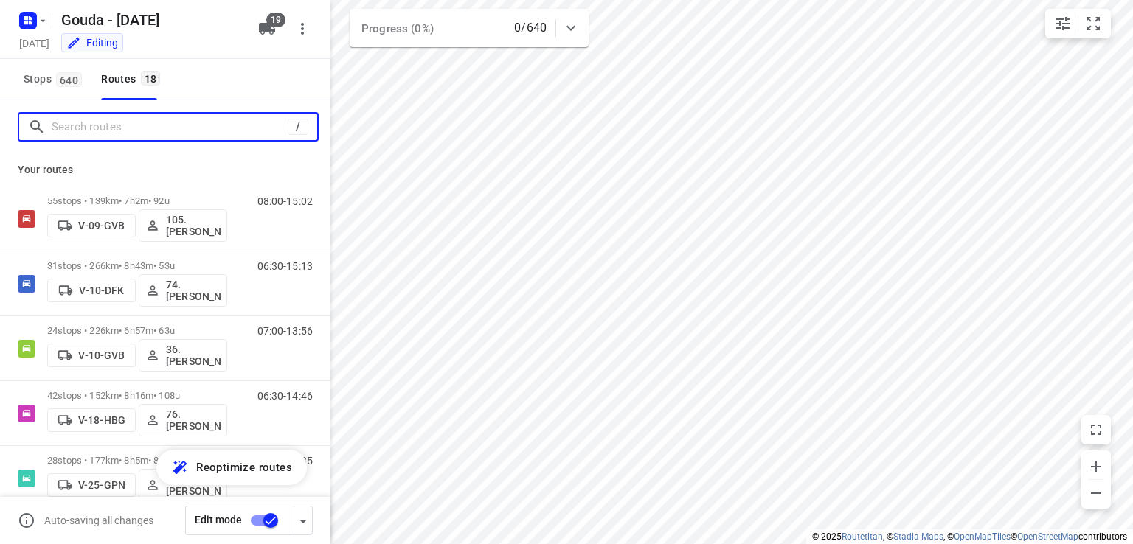
click at [165, 122] on input "Search routes" at bounding box center [170, 127] width 236 height 23
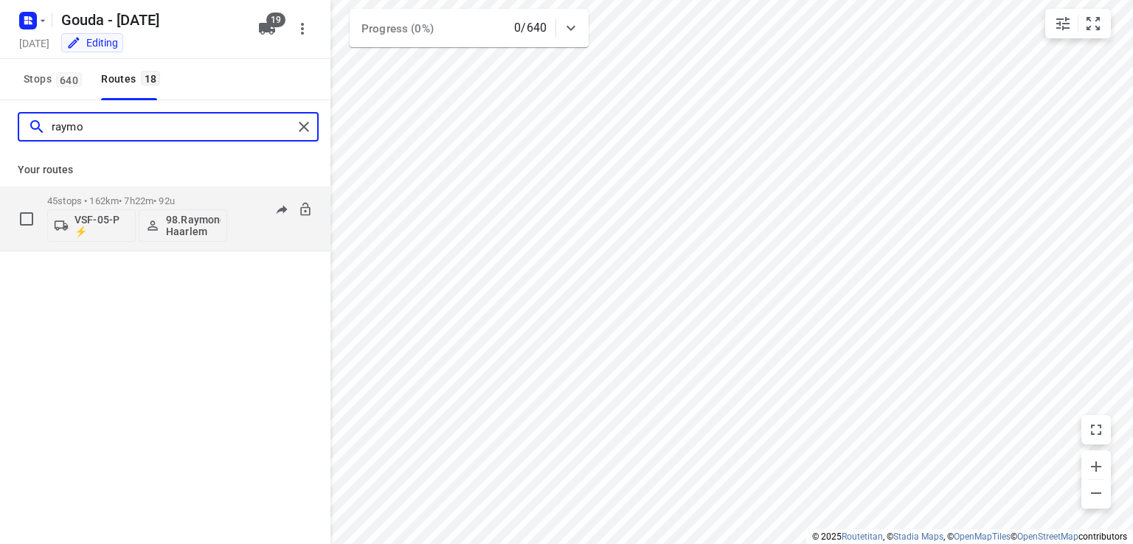
type input "raymo"
click at [181, 195] on p "45 stops • 162km • 7h22m • 92u" at bounding box center [137, 200] width 180 height 11
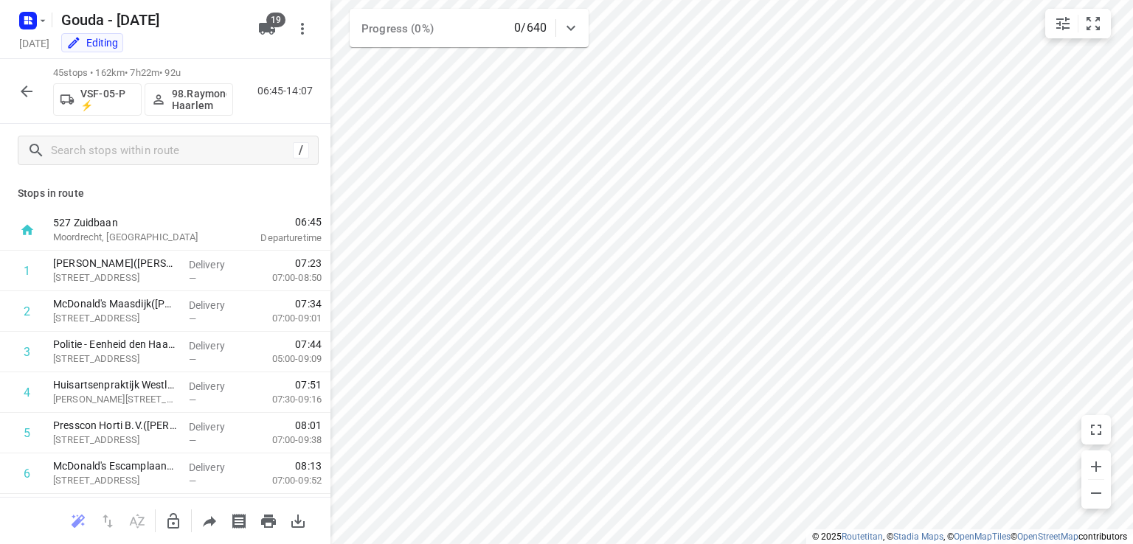
click at [184, 174] on div "/" at bounding box center [165, 150] width 330 height 53
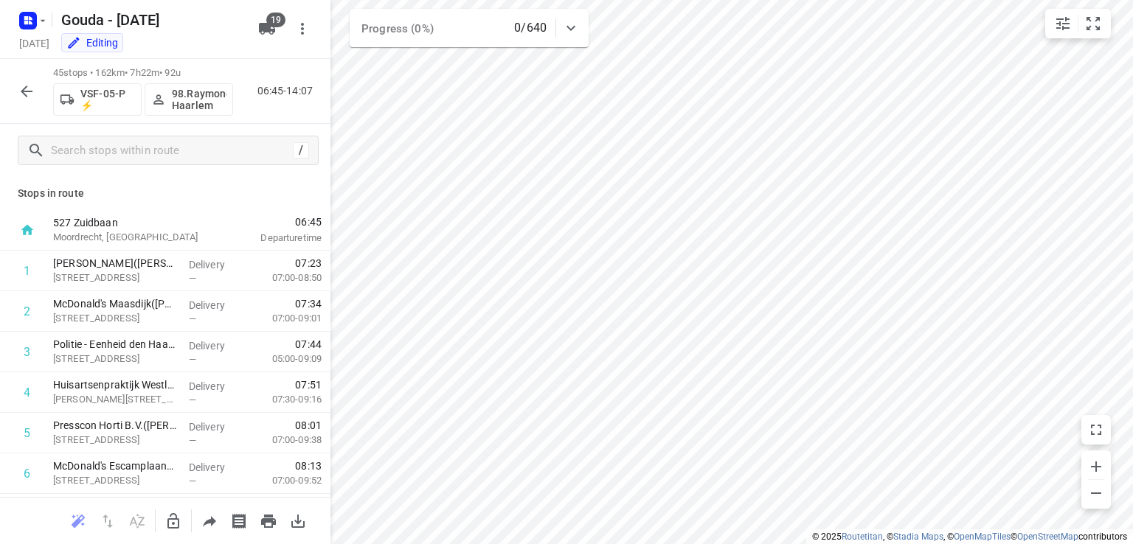
click at [184, 174] on div "/" at bounding box center [165, 150] width 330 height 53
click at [213, 30] on h5 "Gouda - Thursday" at bounding box center [150, 20] width 191 height 24
click at [213, 30] on input "Gouda - Thursday" at bounding box center [150, 20] width 191 height 24
click at [219, 44] on div "Editing" at bounding box center [153, 44] width 197 height 17
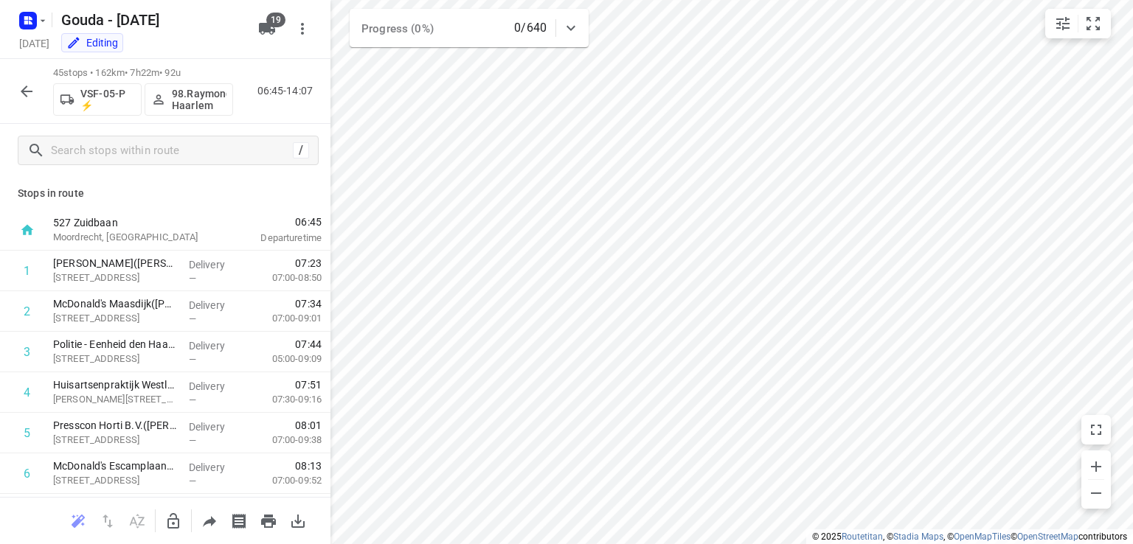
click at [219, 44] on div "Editing" at bounding box center [153, 44] width 197 height 17
click at [22, 102] on button "button" at bounding box center [27, 92] width 30 height 30
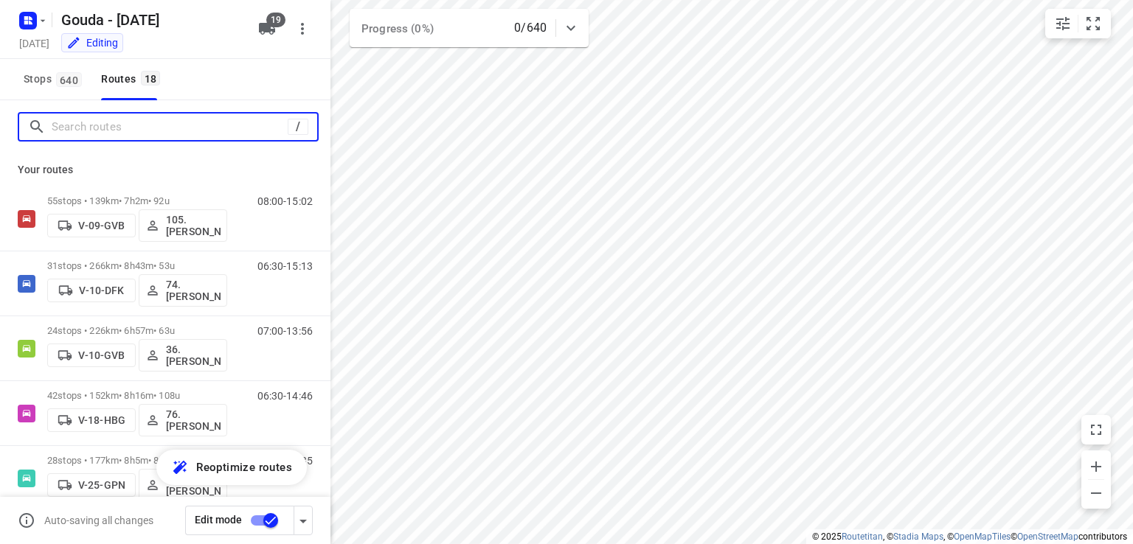
click at [96, 128] on input "Search routes" at bounding box center [170, 127] width 236 height 23
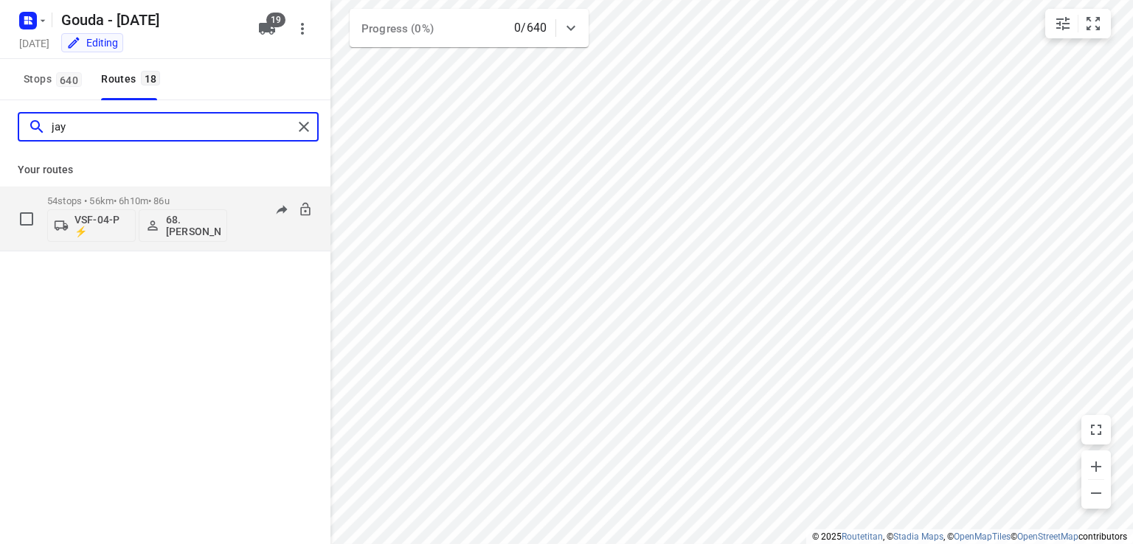
type input "jay"
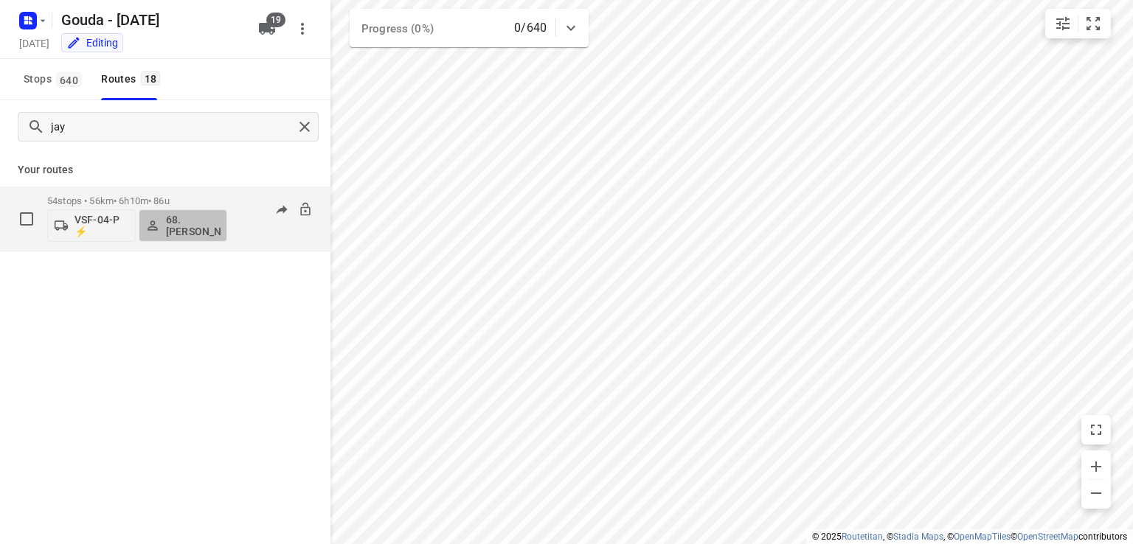
click at [203, 234] on p "68.Jay Jairam" at bounding box center [193, 226] width 55 height 24
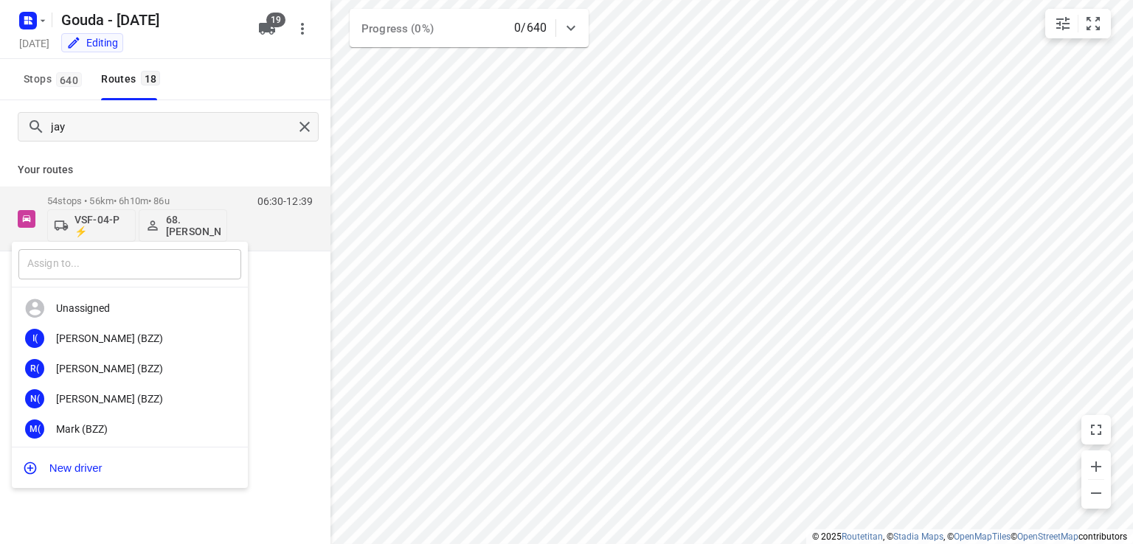
click at [130, 269] on input "text" at bounding box center [129, 264] width 223 height 30
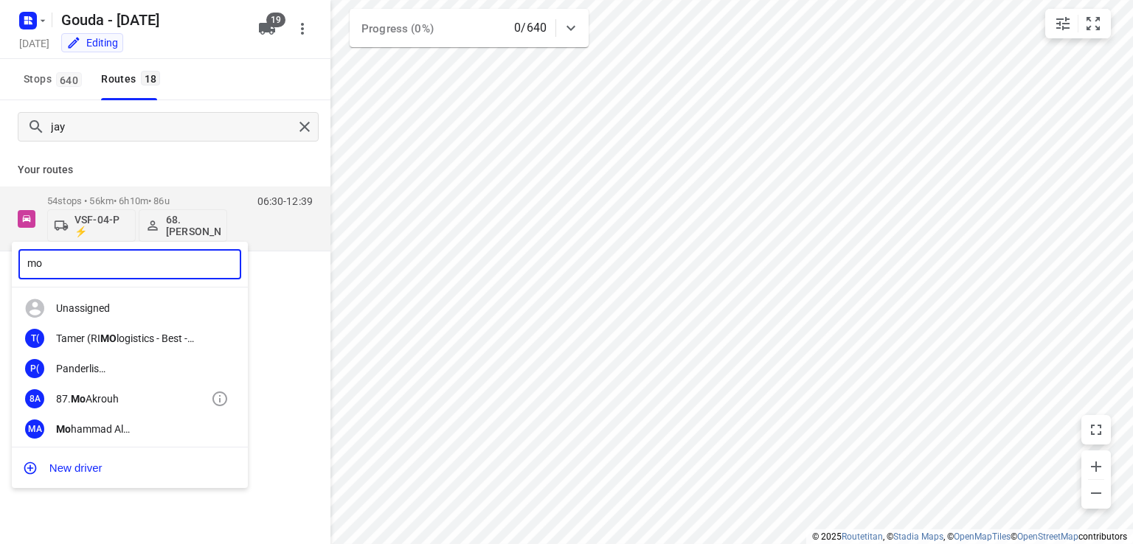
type input "mo"
click at [97, 402] on div "87. Mo Akrouh" at bounding box center [133, 399] width 155 height 12
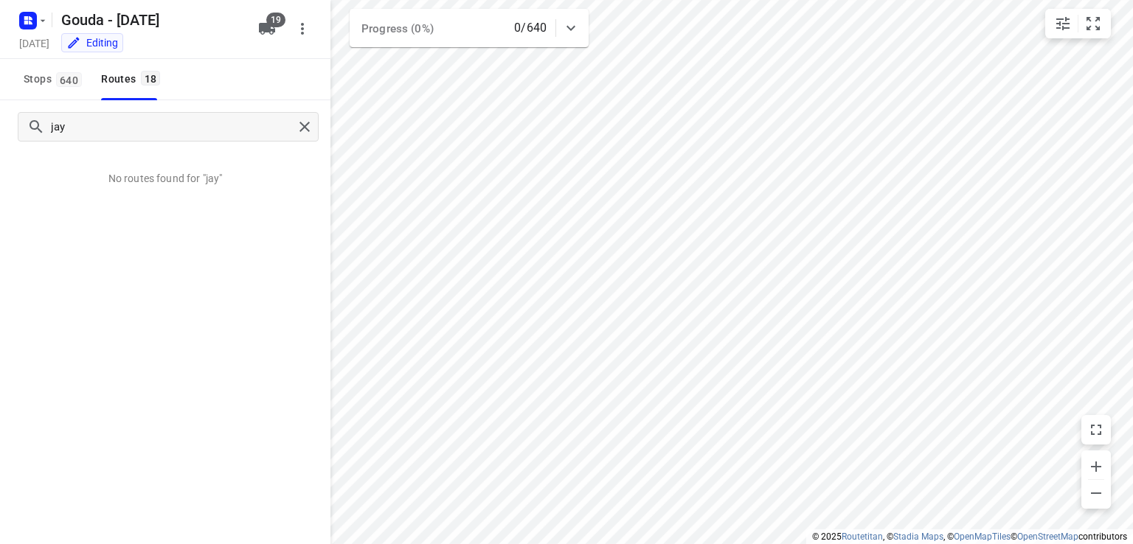
click at [212, 77] on div "Stops 640 Routes 18" at bounding box center [165, 79] width 330 height 41
click at [291, 128] on input "jay" at bounding box center [172, 127] width 241 height 23
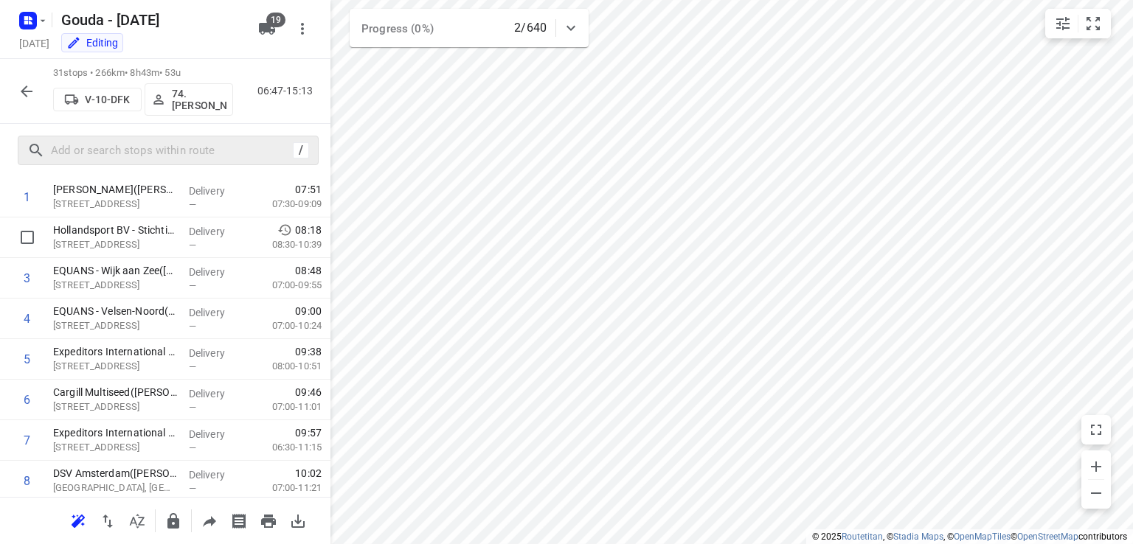
scroll to position [148, 0]
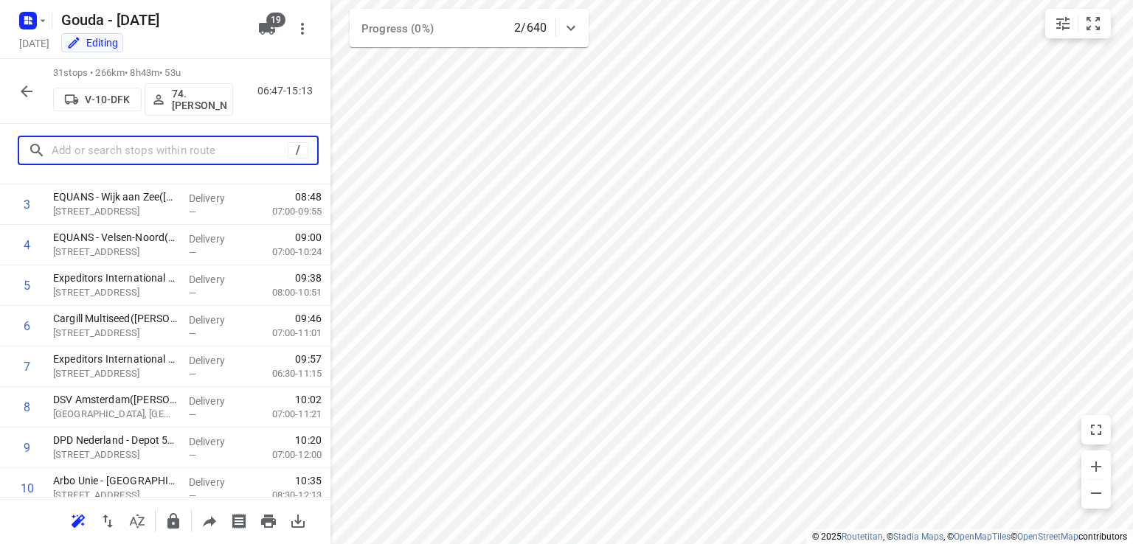
click at [123, 151] on input "text" at bounding box center [170, 150] width 236 height 23
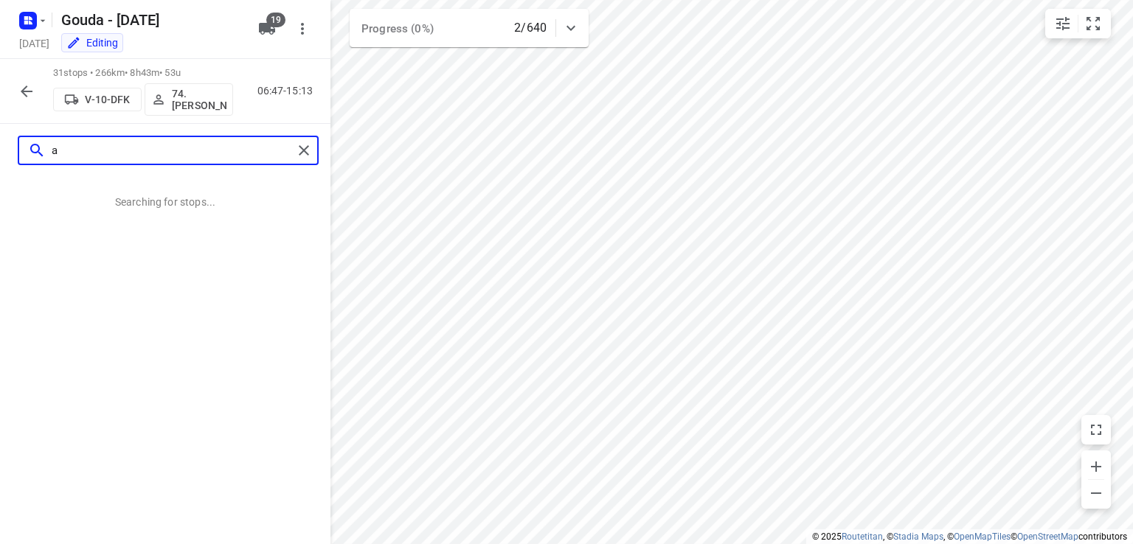
scroll to position [0, 0]
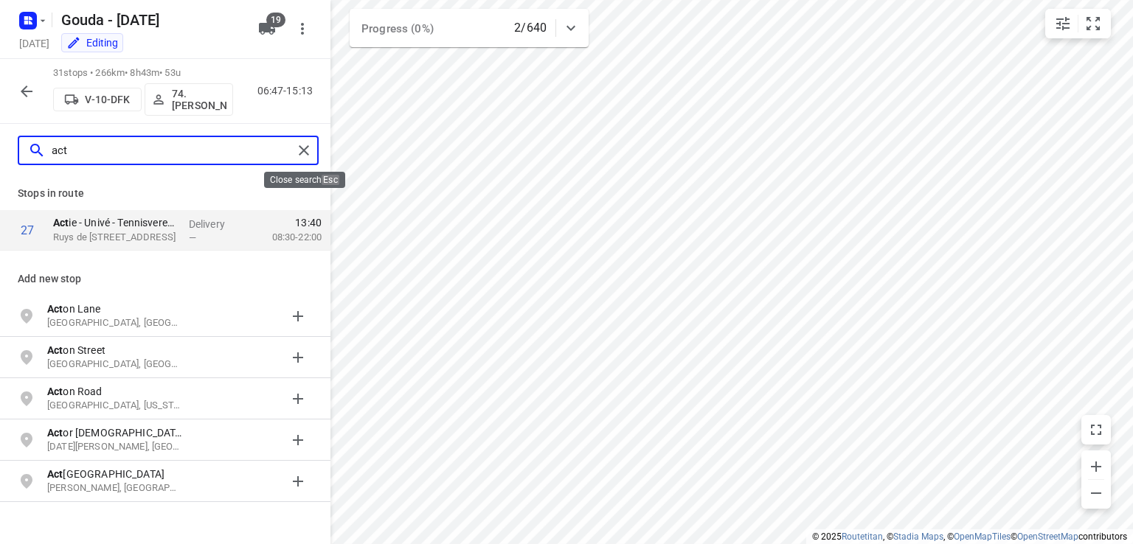
type input "act"
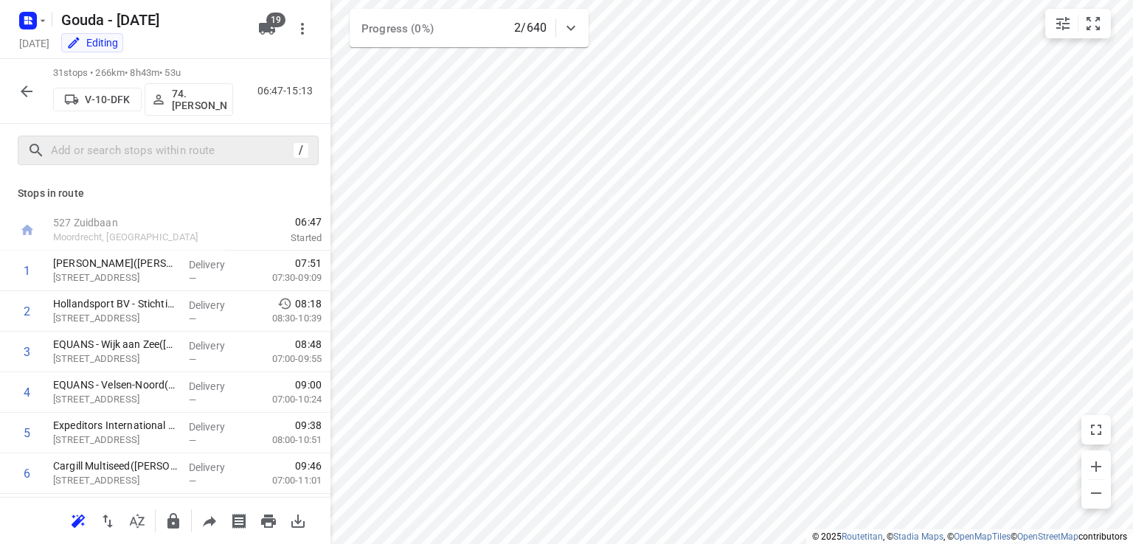
click at [17, 94] on button "button" at bounding box center [27, 92] width 30 height 30
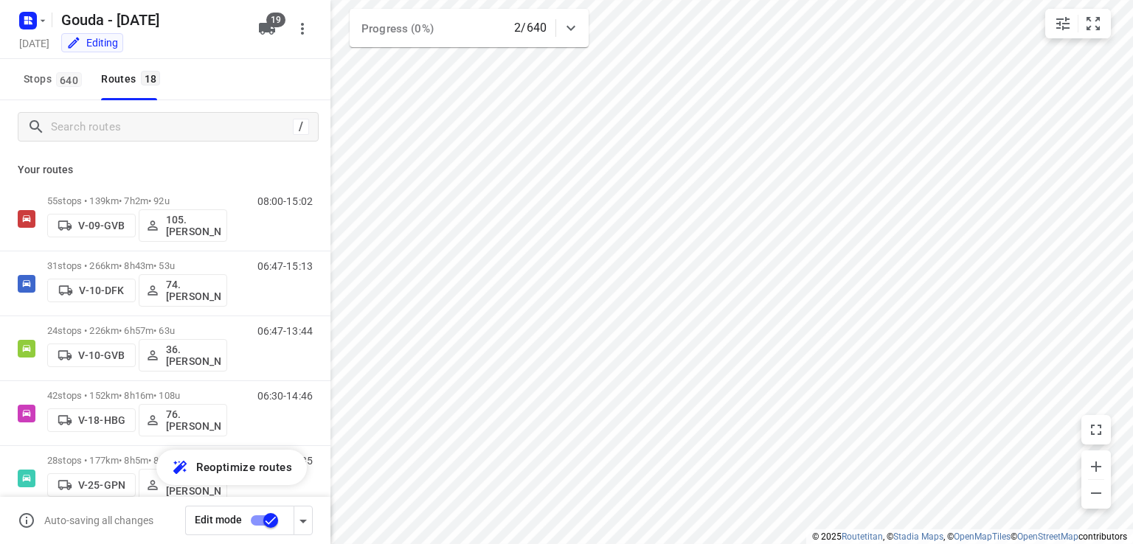
click at [210, 38] on div "Editing" at bounding box center [153, 44] width 197 height 17
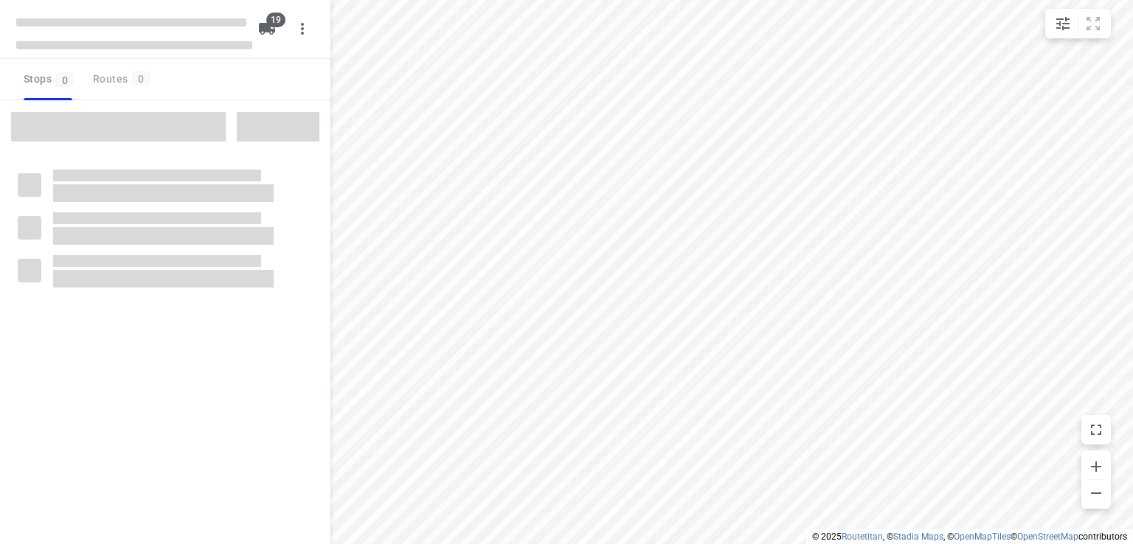
type input "distance"
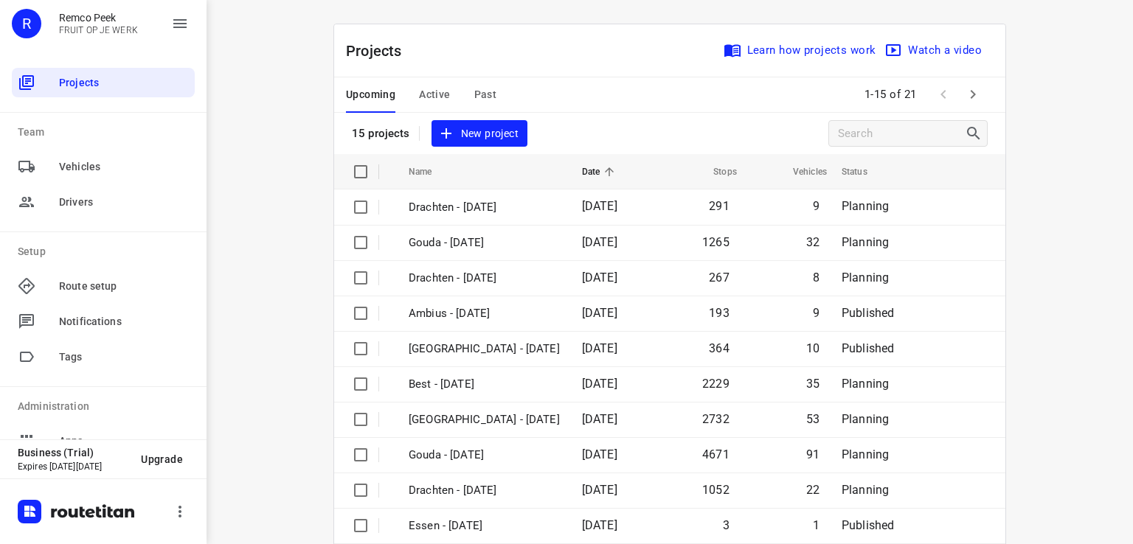
click at [439, 90] on span "Active" at bounding box center [434, 95] width 31 height 18
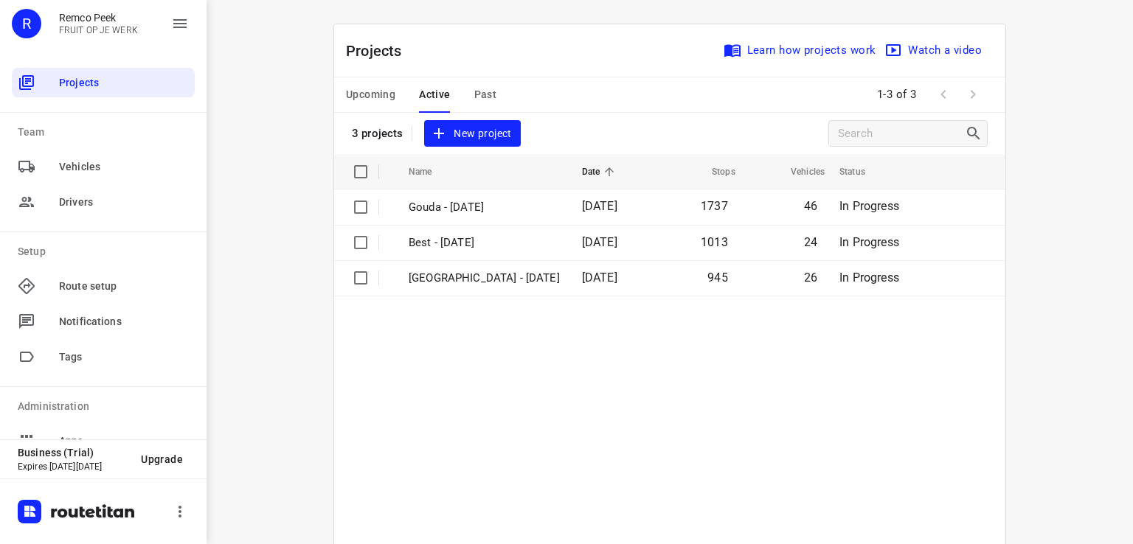
click at [392, 92] on div "Upcoming Active Past" at bounding box center [433, 94] width 174 height 35
click at [378, 94] on span "Upcoming" at bounding box center [370, 95] width 49 height 18
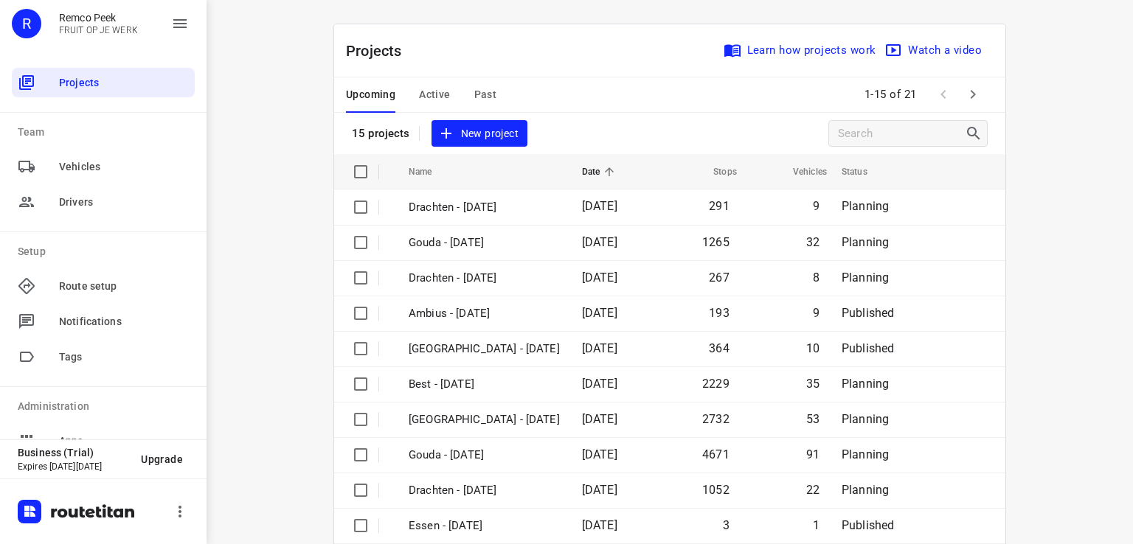
click at [965, 100] on icon "button" at bounding box center [973, 95] width 18 height 18
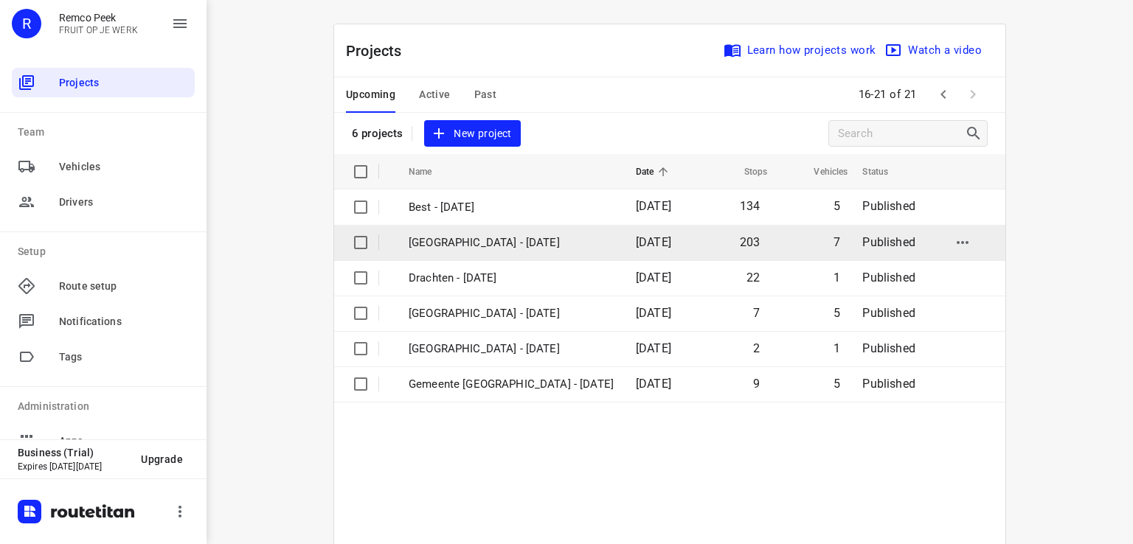
click at [487, 238] on p "Zwolle - Thursday" at bounding box center [511, 243] width 205 height 17
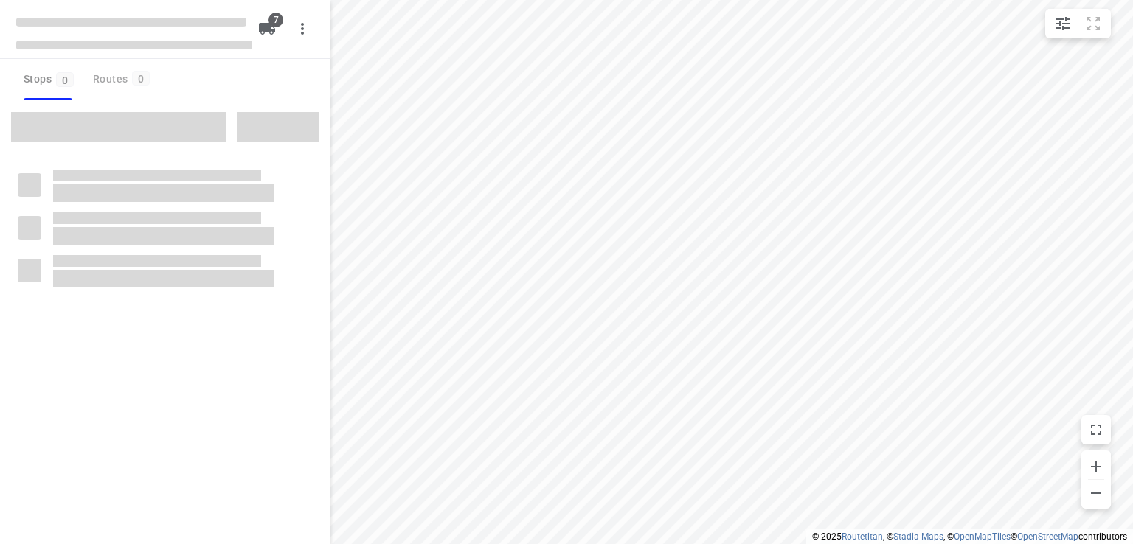
type input "distance"
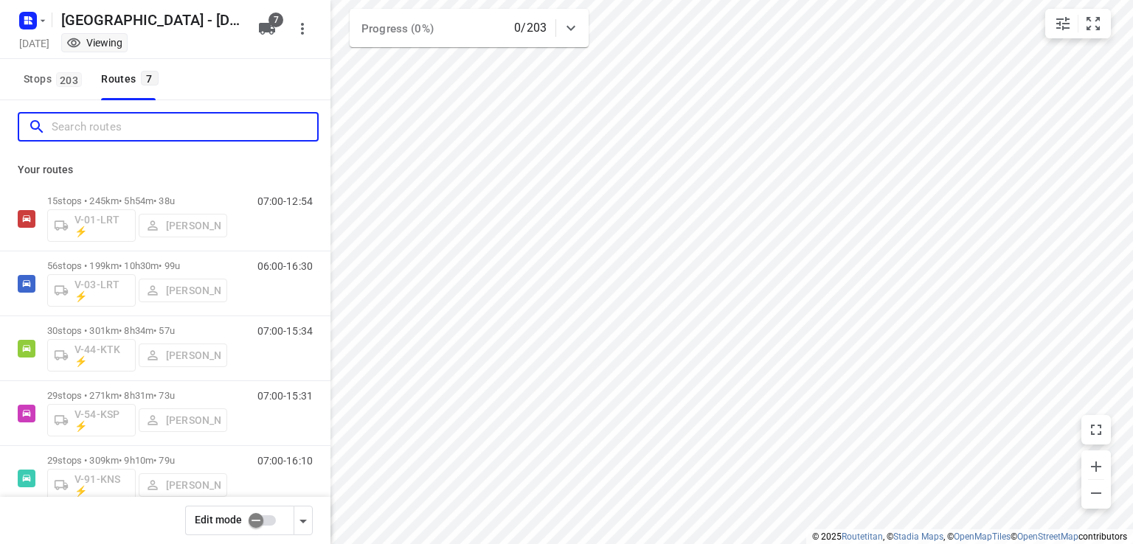
click at [85, 128] on input "Search routes" at bounding box center [185, 127] width 266 height 23
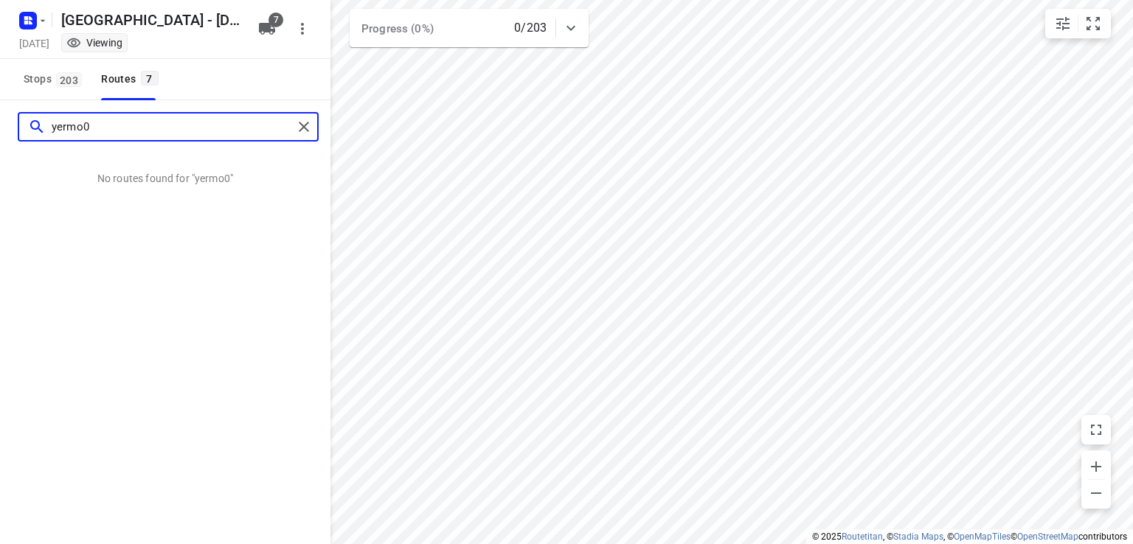
type input "yermo"
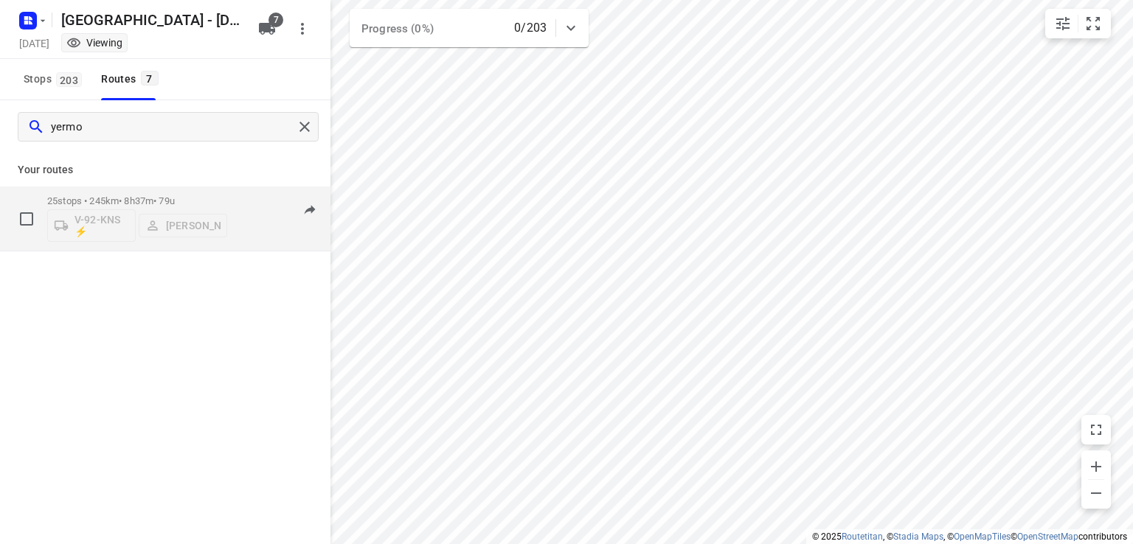
click at [218, 198] on p "25 stops • 245km • 8h37m • 79u" at bounding box center [137, 200] width 180 height 11
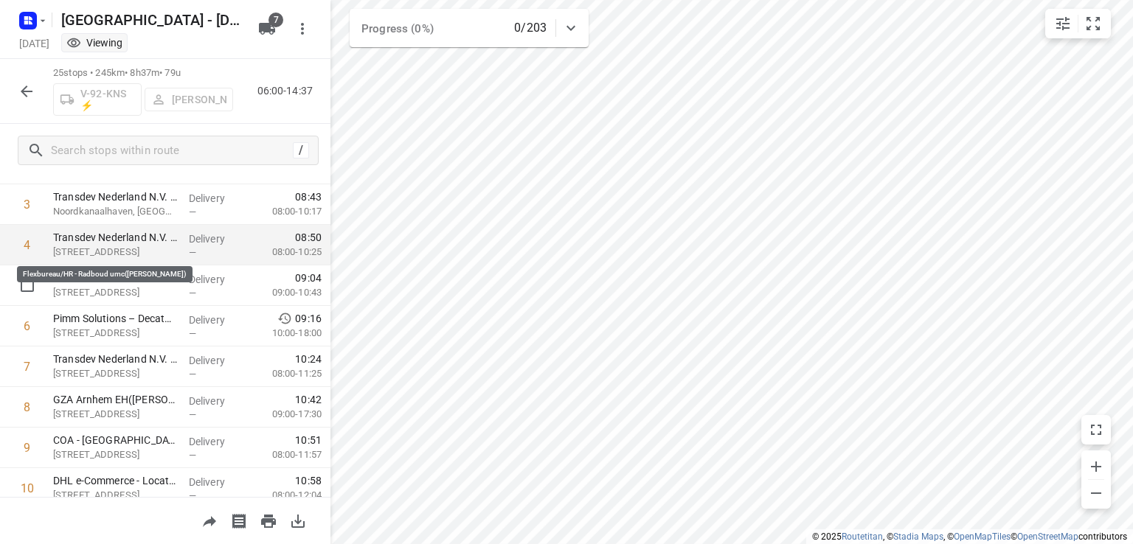
scroll to position [221, 0]
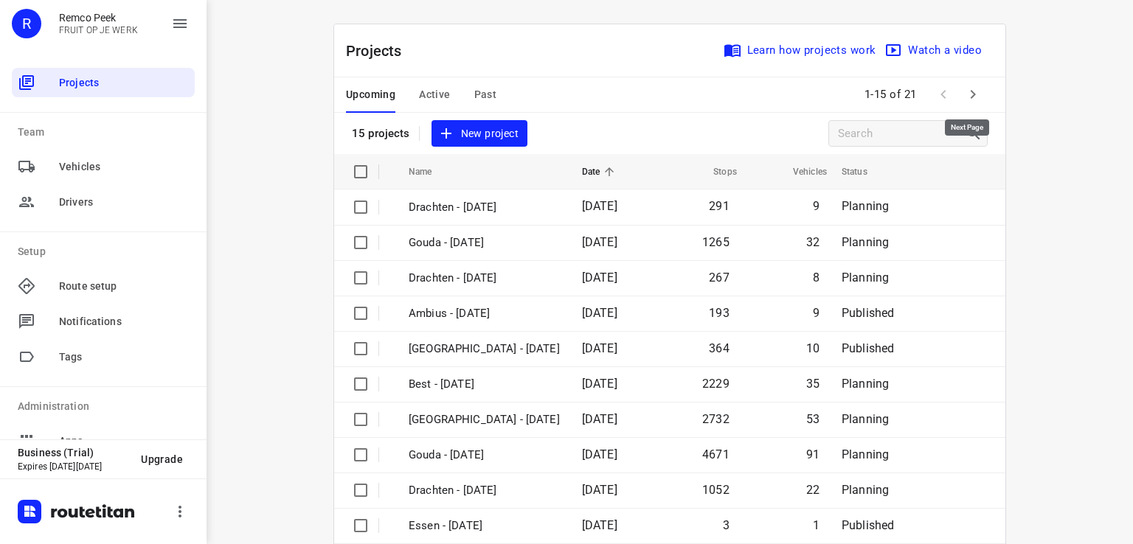
click at [971, 93] on icon "button" at bounding box center [973, 94] width 5 height 9
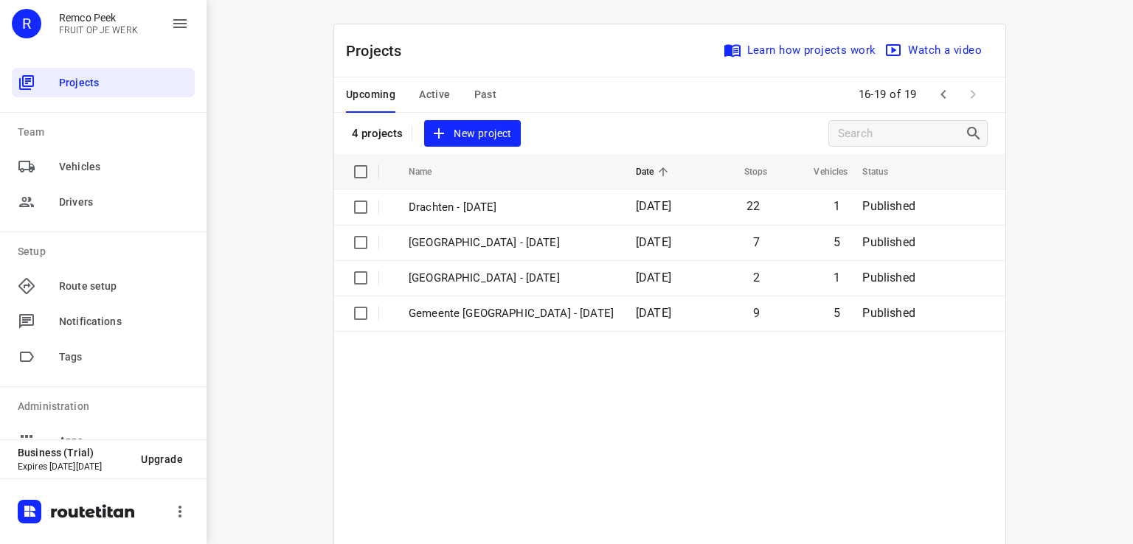
click at [941, 95] on icon "button" at bounding box center [944, 95] width 18 height 18
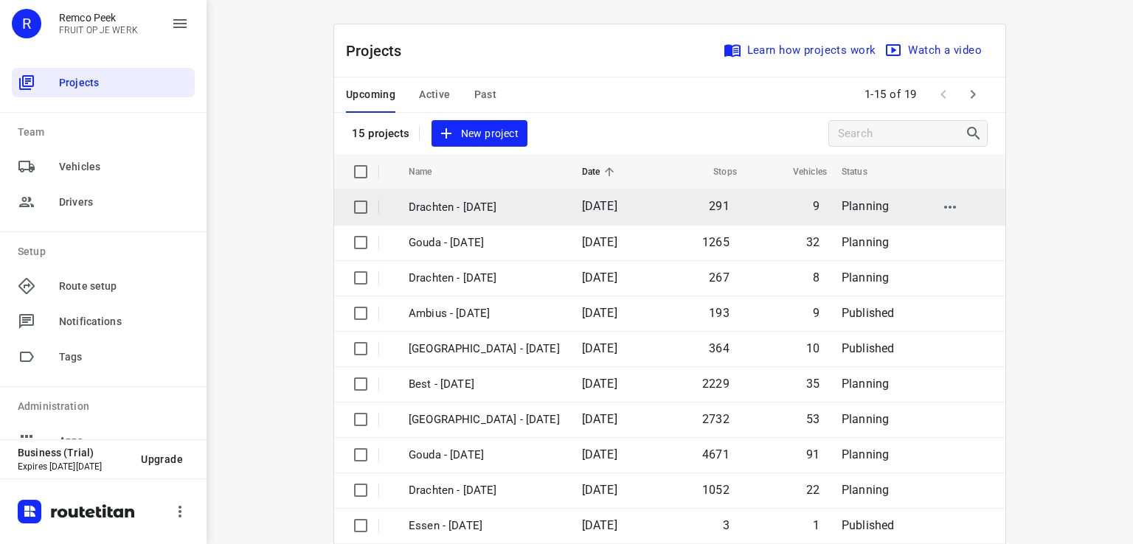
scroll to position [201, 0]
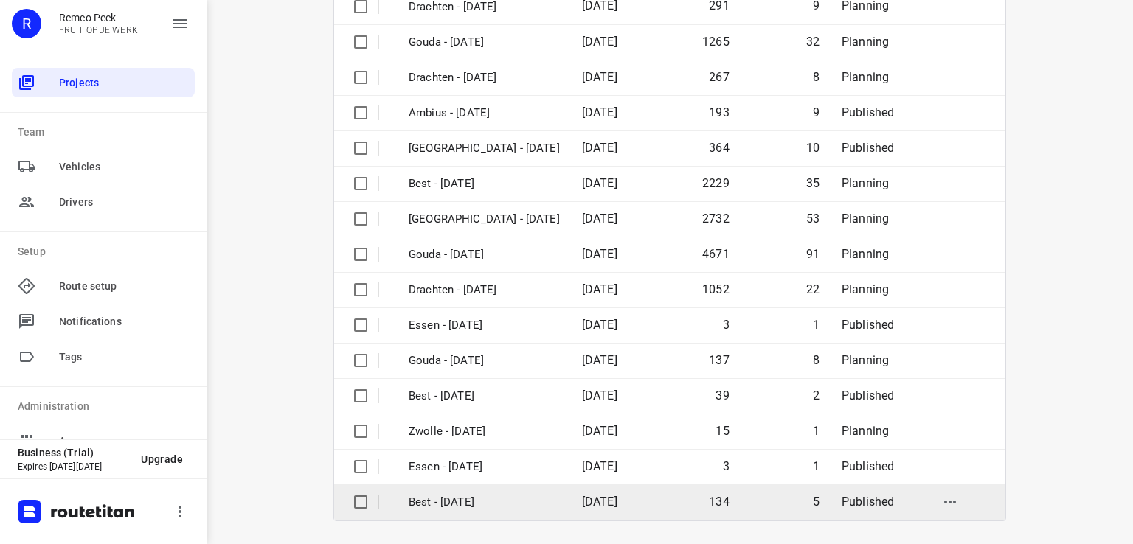
click at [491, 496] on p "Best - Thursday" at bounding box center [484, 502] width 151 height 17
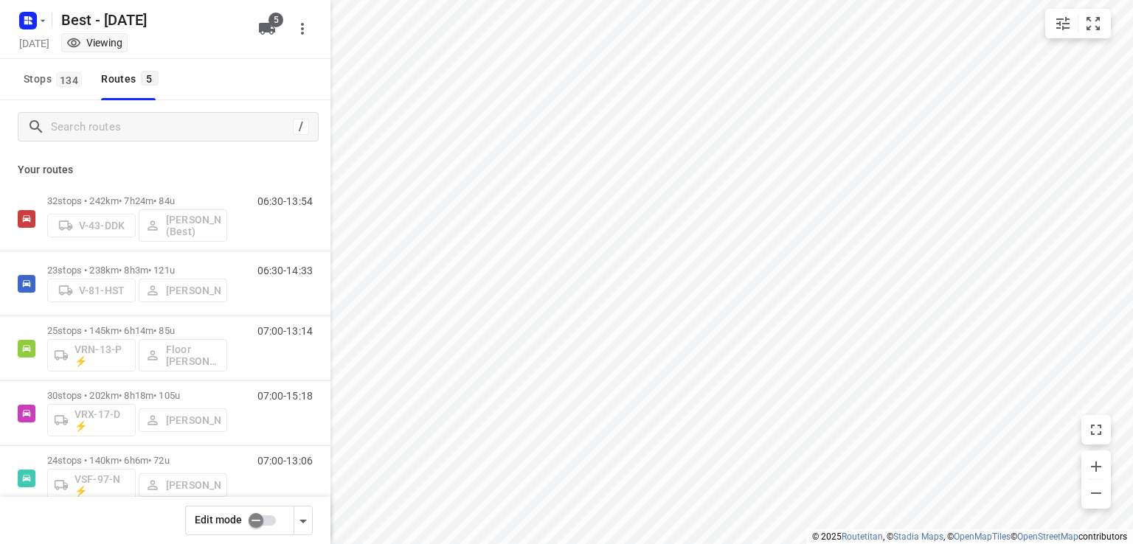
type input "distance"
checkbox input "true"
